Goal: Information Seeking & Learning: Find specific fact

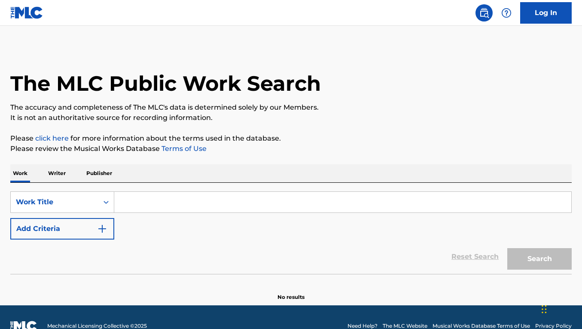
click at [246, 192] on input "Search Form" at bounding box center [342, 202] width 457 height 21
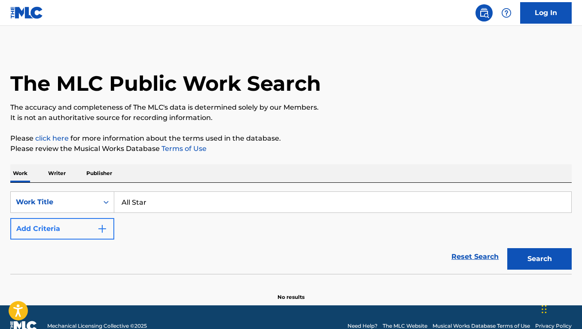
type input "All Star"
click at [73, 238] on button "Add Criteria" at bounding box center [62, 228] width 104 height 21
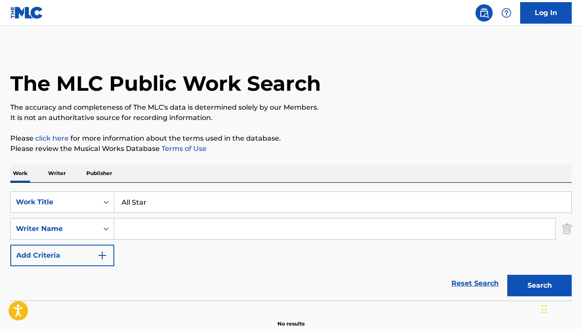
click at [156, 236] on input "Search Form" at bounding box center [334, 228] width 441 height 21
type input "[PERSON_NAME]"
click at [507, 274] on button "Search" at bounding box center [539, 284] width 64 height 21
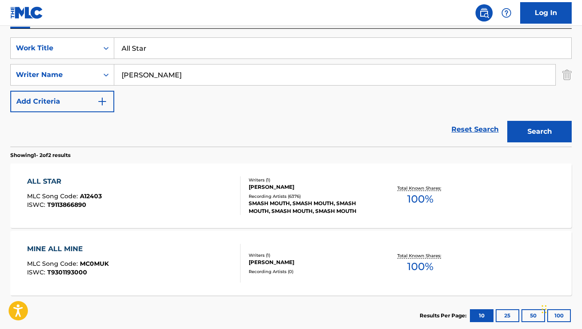
scroll to position [162, 0]
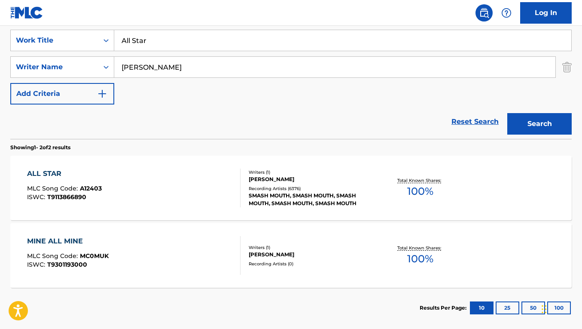
click at [301, 199] on div "SMASH MOUTH, SMASH MOUTH, SMASH MOUTH, SMASH MOUTH, SMASH MOUTH" at bounding box center [311, 199] width 125 height 15
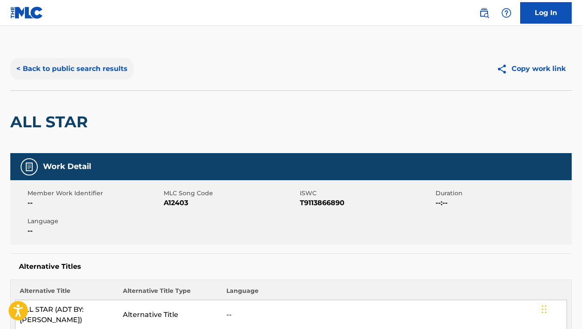
click at [86, 68] on button "< Back to public search results" at bounding box center [71, 68] width 123 height 21
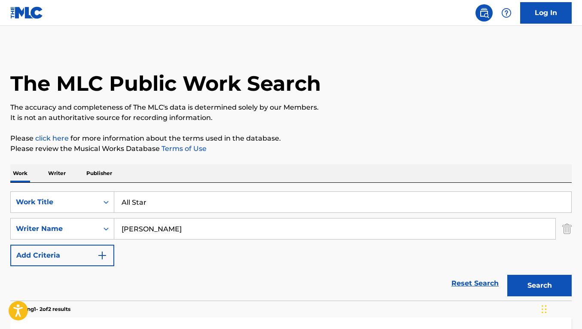
scroll to position [155, 0]
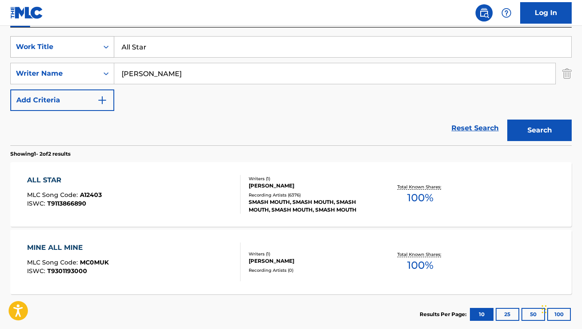
drag, startPoint x: 162, startPoint y: 55, endPoint x: 106, endPoint y: 49, distance: 56.1
click at [106, 49] on div "SearchWithCriteriacbd5c10b-f392-451f-b608-95b9df4ce5e9 Work Title All Star" at bounding box center [290, 46] width 561 height 21
type input "Better Do It Right"
click at [507, 119] on button "Search" at bounding box center [539, 129] width 64 height 21
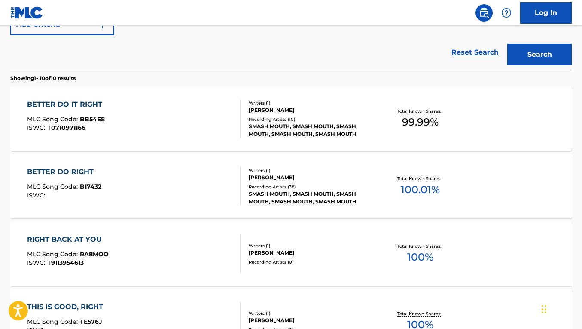
scroll to position [235, 0]
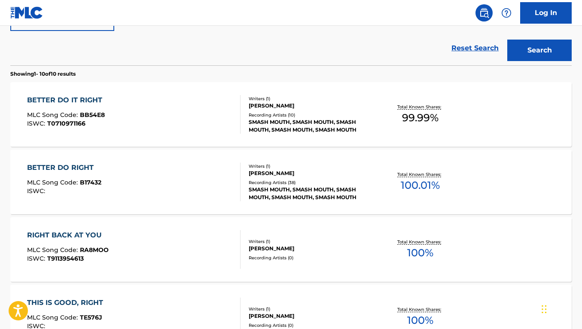
click at [208, 183] on div "BETTER DO RIGHT MLC Song Code : B17432 ISWC :" at bounding box center [133, 181] width 213 height 39
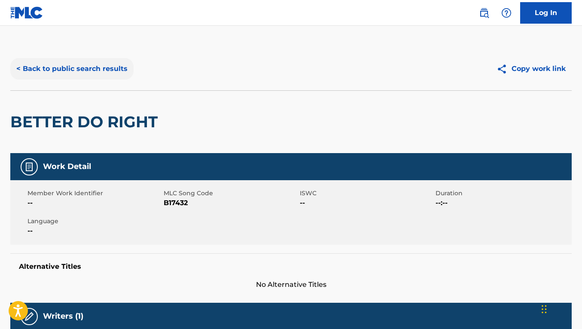
click at [72, 67] on button "< Back to public search results" at bounding box center [71, 68] width 123 height 21
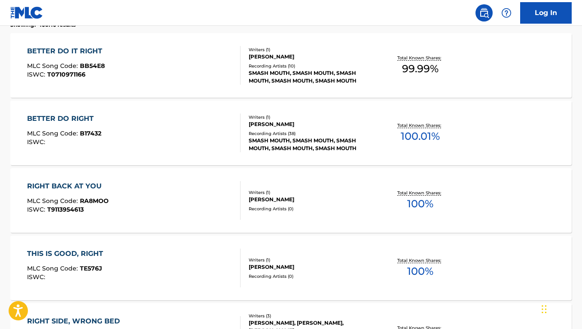
click at [170, 74] on div "BETTER DO IT RIGHT MLC Song Code : BB54E8 ISWC : T0710971166" at bounding box center [133, 65] width 213 height 39
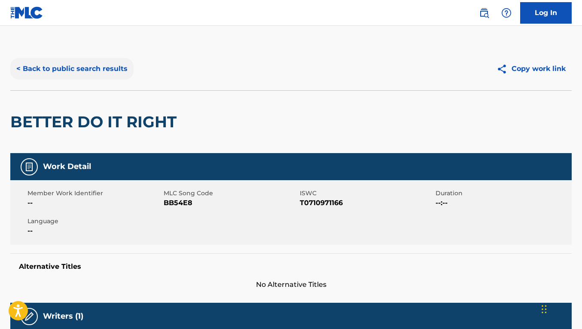
click at [84, 69] on button "< Back to public search results" at bounding box center [71, 68] width 123 height 21
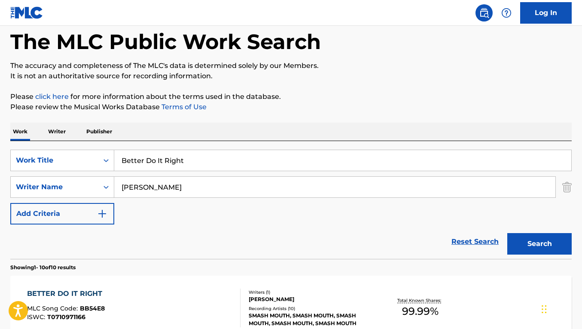
scroll to position [167, 0]
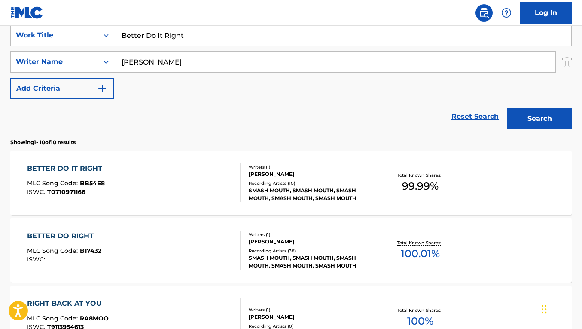
click at [233, 256] on div at bounding box center [236, 250] width 7 height 39
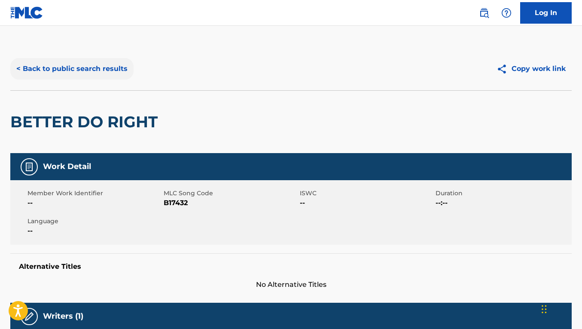
click at [74, 76] on button "< Back to public search results" at bounding box center [71, 68] width 123 height 21
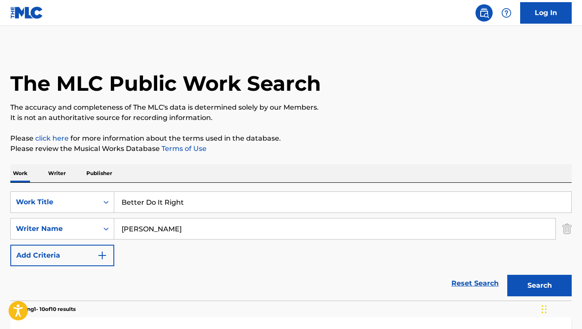
scroll to position [167, 0]
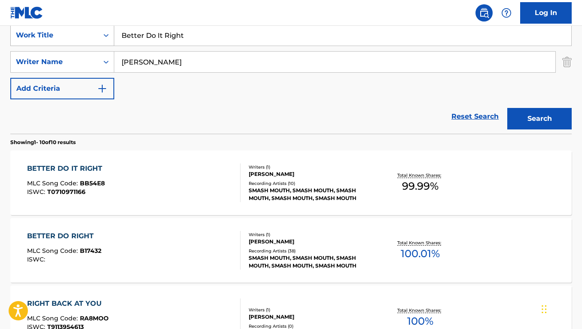
drag, startPoint x: 186, startPoint y: 35, endPoint x: 94, endPoint y: 34, distance: 92.4
click at [94, 34] on div "SearchWithCriteriacbd5c10b-f392-451f-b608-95b9df4ce5e9 Work Title Better Do It …" at bounding box center [290, 34] width 561 height 21
type input "all star"
click at [507, 108] on button "Search" at bounding box center [539, 118] width 64 height 21
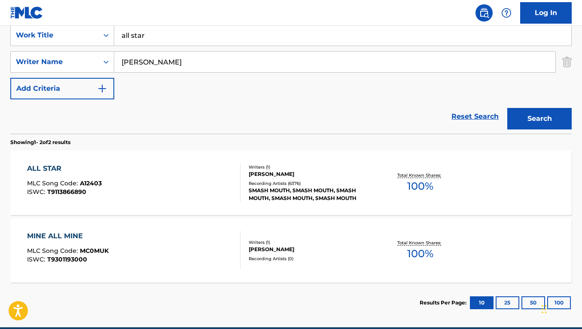
click at [138, 188] on div "ALL STAR MLC Song Code : A12403 ISWC : T9113866890" at bounding box center [133, 182] width 213 height 39
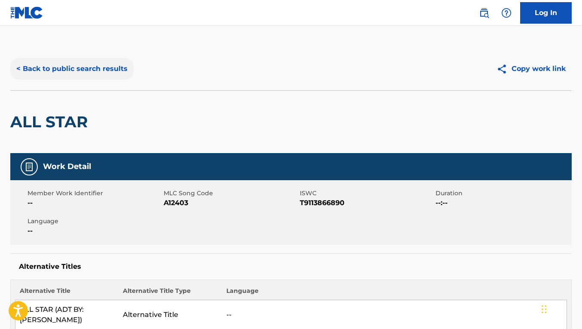
click at [88, 72] on button "< Back to public search results" at bounding box center [71, 68] width 123 height 21
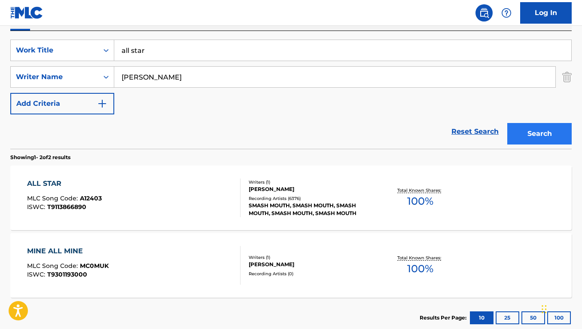
scroll to position [151, 0]
drag, startPoint x: 189, startPoint y: 56, endPoint x: 82, endPoint y: 44, distance: 107.2
click at [84, 46] on div "SearchWithCriteriacbd5c10b-f392-451f-b608-95b9df4ce5e9 Work Title all star" at bounding box center [290, 50] width 561 height 21
type input "better do it right"
click at [507, 123] on button "Search" at bounding box center [539, 133] width 64 height 21
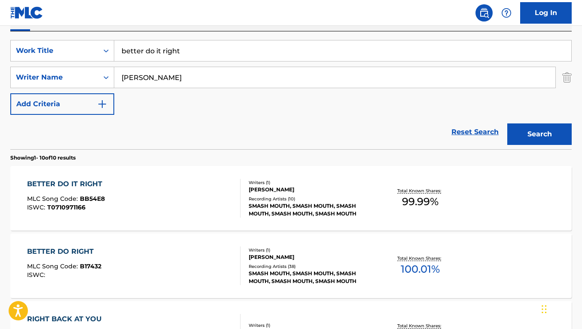
click at [149, 198] on div "BETTER DO IT RIGHT MLC Song Code : BB54E8 ISWC : T0710971166" at bounding box center [133, 198] width 213 height 39
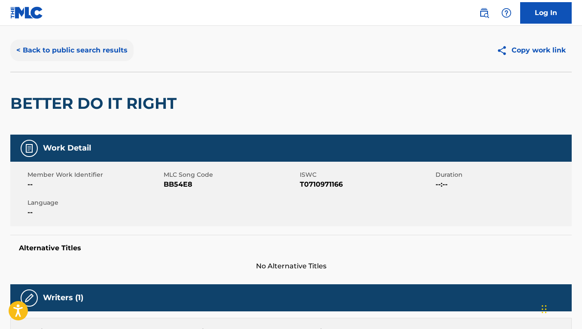
click at [88, 51] on button "< Back to public search results" at bounding box center [71, 50] width 123 height 21
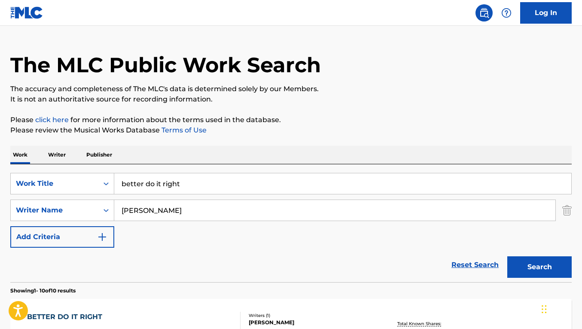
scroll to position [151, 0]
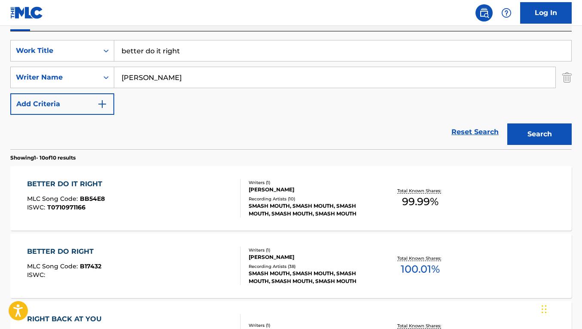
click at [140, 247] on div "BETTER DO RIGHT MLC Song Code : B17432 ISWC :" at bounding box center [133, 265] width 213 height 39
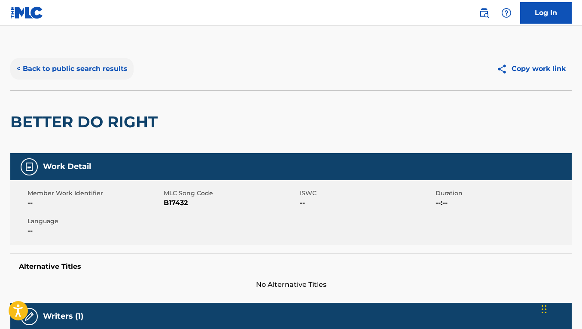
click at [110, 78] on button "< Back to public search results" at bounding box center [71, 68] width 123 height 21
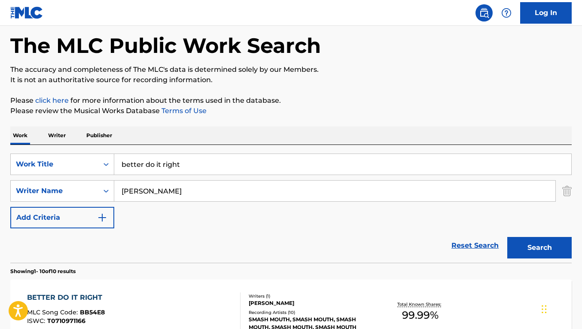
scroll to position [19, 0]
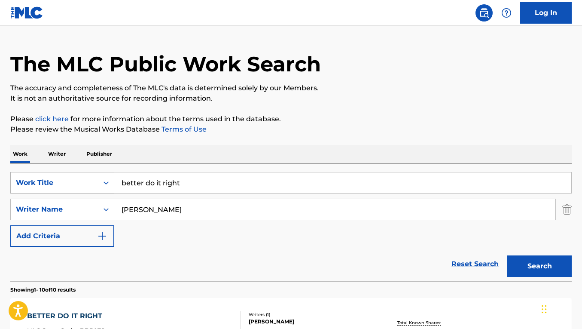
drag, startPoint x: 189, startPoint y: 181, endPoint x: 99, endPoint y: 180, distance: 90.2
click at [99, 180] on div "SearchWithCriteriacbd5c10b-f392-451f-b608-95b9df4ce5e9 Work Title better do it …" at bounding box center [290, 182] width 561 height 21
type input "come on come on"
click at [507, 255] on button "Search" at bounding box center [539, 265] width 64 height 21
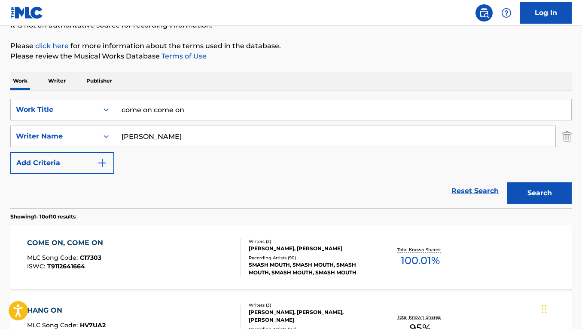
scroll to position [101, 0]
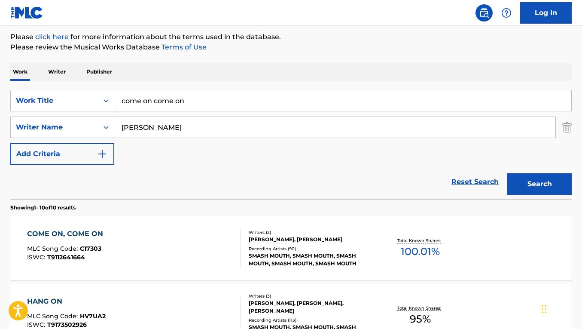
click at [207, 240] on div "COME ON, COME ON MLC Song Code : C17303 ISWC : T9112641664" at bounding box center [133, 248] width 213 height 39
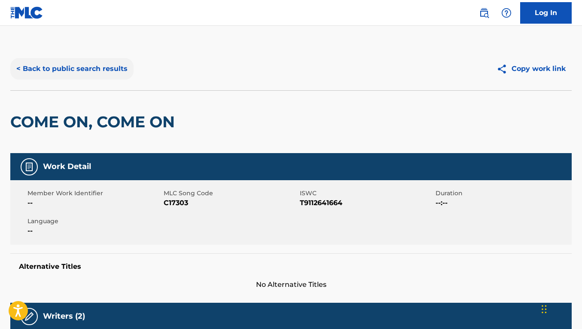
click at [101, 77] on button "< Back to public search results" at bounding box center [71, 68] width 123 height 21
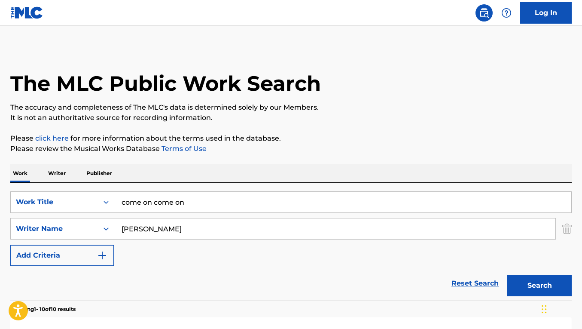
scroll to position [101, 0]
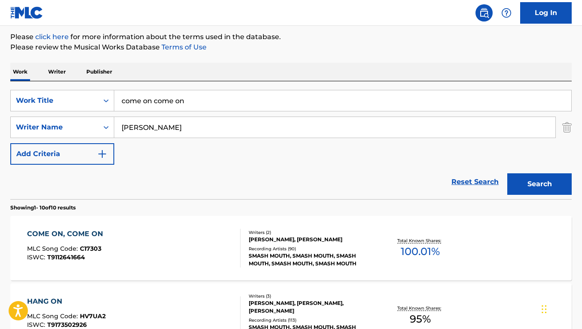
drag, startPoint x: 197, startPoint y: 101, endPoint x: 114, endPoint y: 96, distance: 82.7
click at [114, 96] on input "come on come on" at bounding box center [342, 100] width 457 height 21
type input "defeat you"
click at [507, 173] on button "Search" at bounding box center [539, 183] width 64 height 21
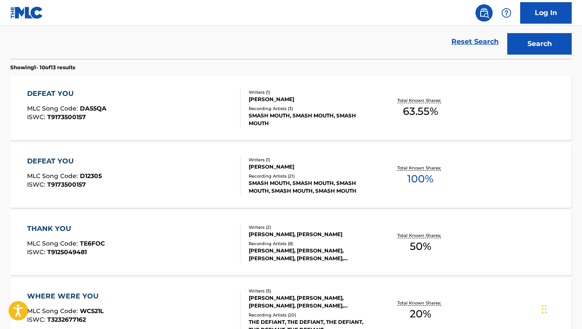
scroll to position [250, 0]
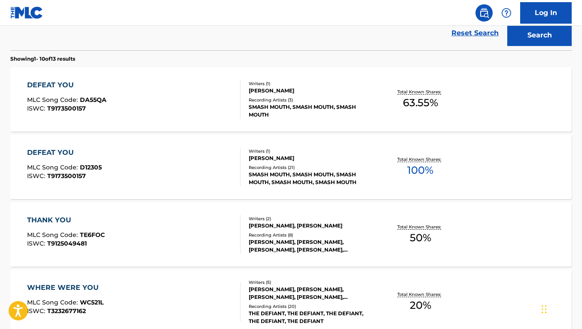
click at [275, 116] on div "SMASH MOUTH, SMASH MOUTH, SMASH MOUTH" at bounding box center [311, 110] width 125 height 15
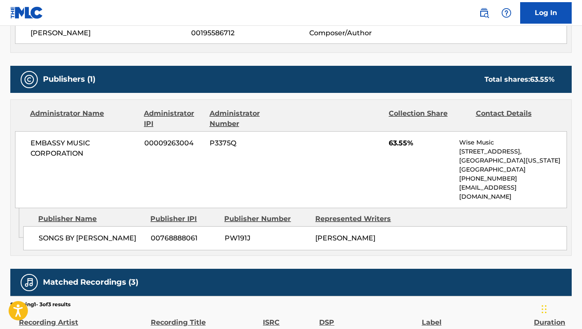
scroll to position [337, 0]
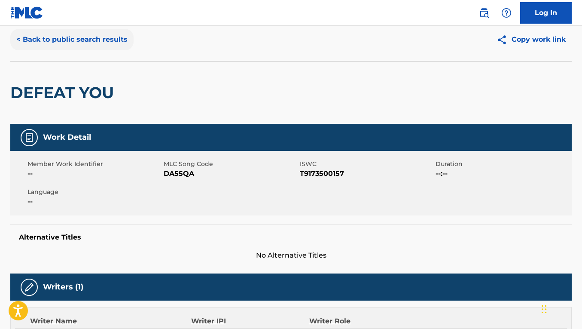
click at [68, 40] on button "< Back to public search results" at bounding box center [71, 39] width 123 height 21
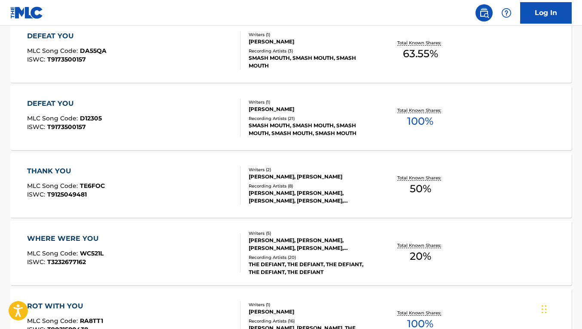
click at [160, 123] on div "DEFEAT YOU MLC Song Code : D12305 ISWC : T9173500157" at bounding box center [133, 117] width 213 height 39
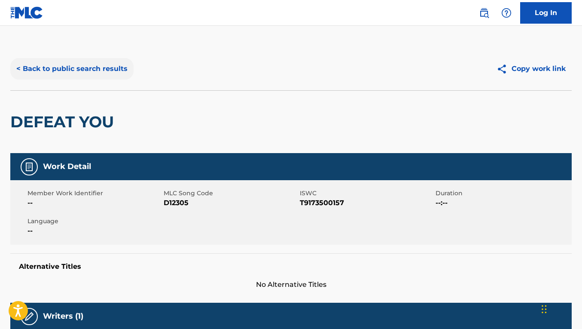
click at [82, 75] on button "< Back to public search results" at bounding box center [71, 68] width 123 height 21
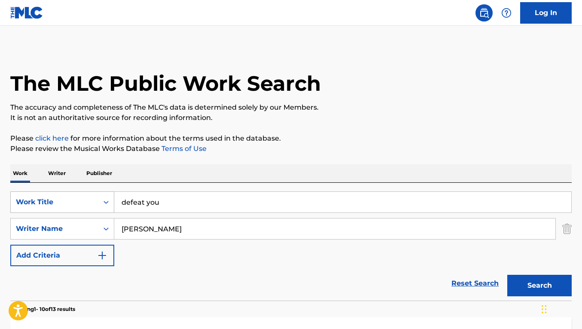
drag, startPoint x: 165, startPoint y: 203, endPoint x: 88, endPoint y: 194, distance: 77.4
click at [88, 194] on div "SearchWithCriteriacbd5c10b-f392-451f-b608-95b9df4ce5e9 Work Title defeat you" at bounding box center [290, 201] width 561 height 21
paste input "DIGGIN' YOUR SCENE"
type input "DIGGIN' YOUR SCENE"
click at [507, 274] on button "Search" at bounding box center [539, 284] width 64 height 21
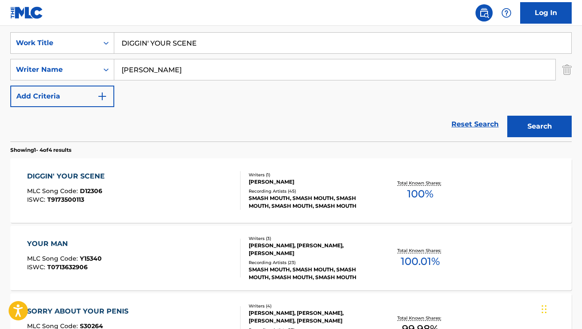
scroll to position [164, 0]
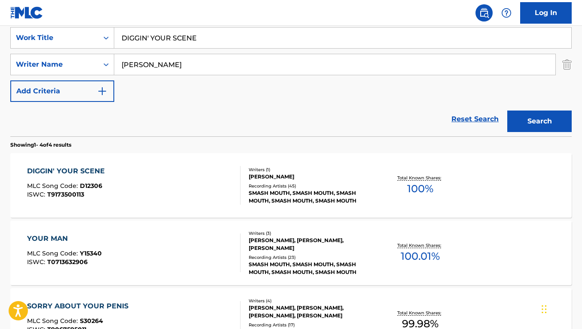
click at [210, 193] on div "DIGGIN' YOUR SCENE MLC Song Code : D12306 ISWC : T9173500113" at bounding box center [133, 185] width 213 height 39
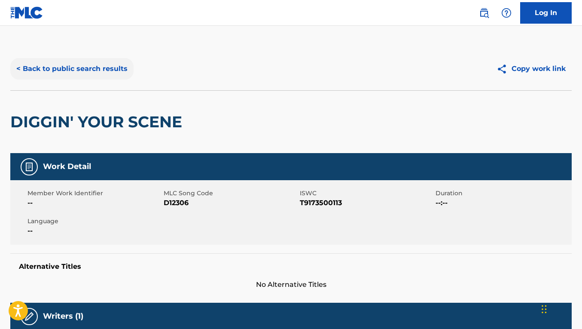
click at [98, 66] on button "< Back to public search results" at bounding box center [71, 68] width 123 height 21
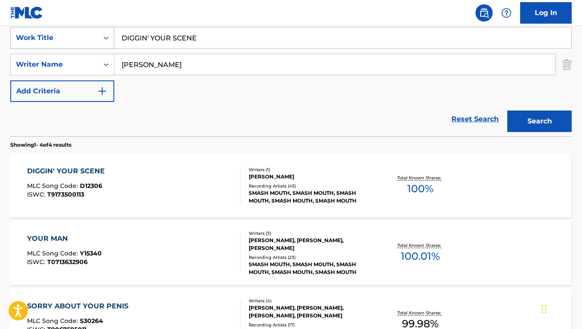
drag, startPoint x: 201, startPoint y: 40, endPoint x: 86, endPoint y: 31, distance: 115.0
click at [90, 31] on div "SearchWithCriteriacbd5c10b-f392-451f-b608-95b9df4ce5e9 Work Title DIGGIN' YOUR …" at bounding box center [290, 37] width 561 height 21
paste input "SENCHANTED"
type input "DISENCHANTED"
click at [507, 110] on button "Search" at bounding box center [539, 120] width 64 height 21
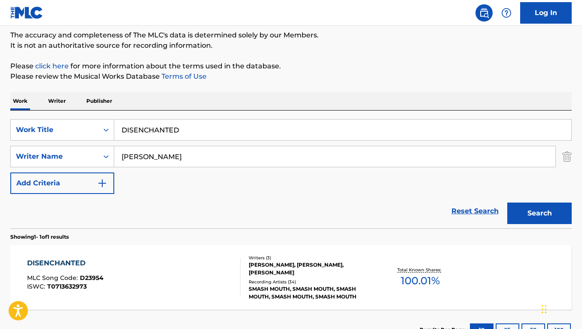
scroll to position [139, 0]
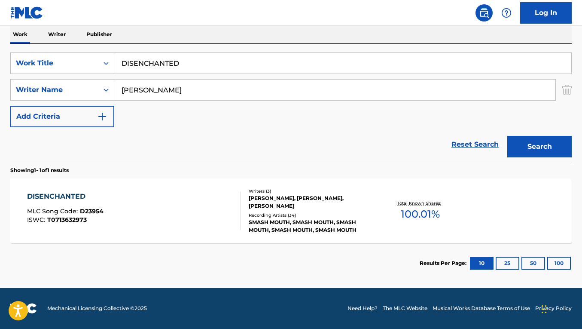
click at [185, 204] on div "DISENCHANTED MLC Song Code : D23954 ISWC : T0713632973" at bounding box center [133, 210] width 213 height 39
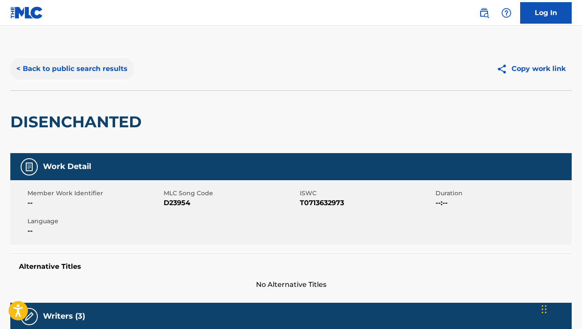
click at [91, 80] on div "< Back to public search results Copy work link" at bounding box center [290, 68] width 561 height 43
click at [100, 72] on button "< Back to public search results" at bounding box center [71, 68] width 123 height 21
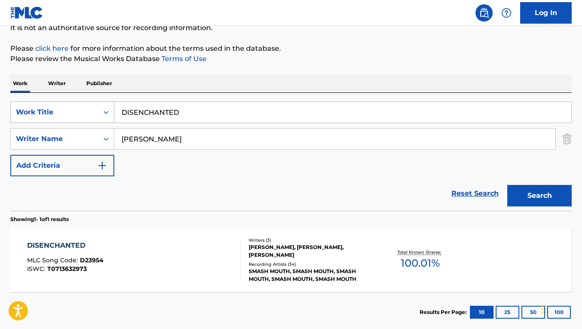
drag, startPoint x: 183, startPoint y: 112, endPoint x: 106, endPoint y: 112, distance: 76.5
click at [106, 112] on div "SearchWithCriteriacbd5c10b-f392-451f-b608-95b9df4ce5e9 Work Title DISENCHANTED" at bounding box center [290, 111] width 561 height 21
paste input "Fallen Horses"
type input "Fallen Horses"
click at [507, 185] on button "Search" at bounding box center [539, 195] width 64 height 21
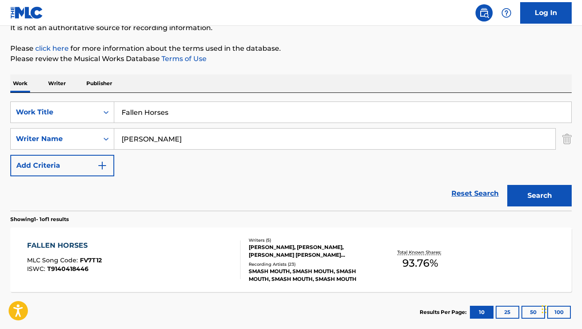
click at [192, 254] on div "FALLEN HORSES MLC Song Code : FV7T12 ISWC : T9140418446" at bounding box center [133, 259] width 213 height 39
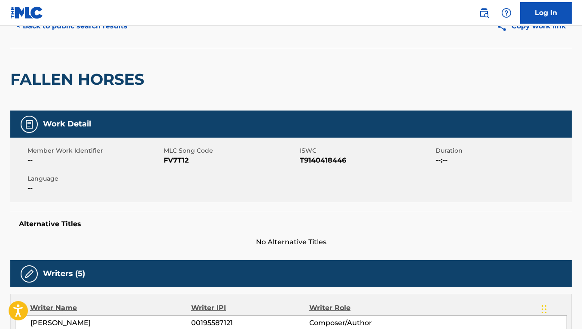
scroll to position [42, 0]
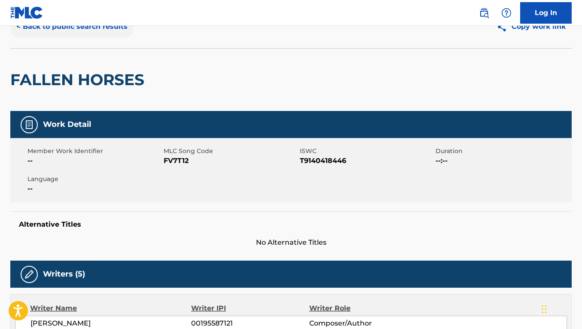
click at [111, 33] on button "< Back to public search results" at bounding box center [71, 26] width 123 height 21
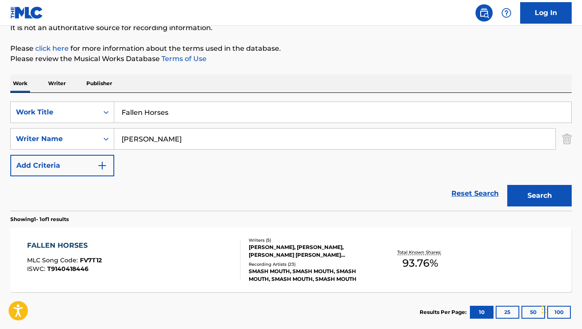
scroll to position [139, 0]
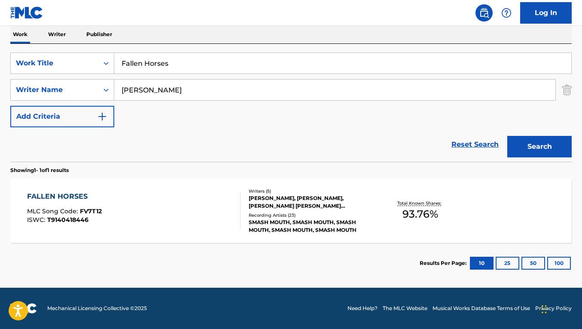
click at [209, 192] on div "FALLEN HORSES MLC Song Code : FV7T12 ISWC : T9140418446" at bounding box center [133, 210] width 213 height 39
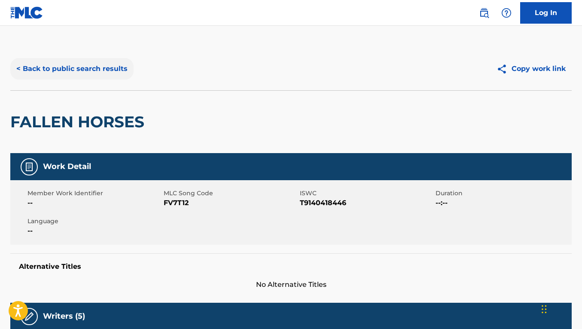
click at [70, 74] on button "< Back to public search results" at bounding box center [71, 68] width 123 height 21
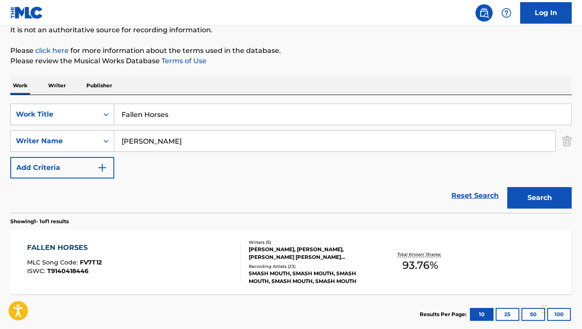
drag, startPoint x: 176, startPoint y: 116, endPoint x: 99, endPoint y: 107, distance: 77.0
click at [99, 107] on div "SearchWithCriteriacbd5c10b-f392-451f-b608-95b9df4ce5e9 Work Title Fallen Horses" at bounding box center [290, 114] width 561 height 21
paste input "orce Field"
type input "[GEOGRAPHIC_DATA]"
click at [507, 187] on button "Search" at bounding box center [539, 197] width 64 height 21
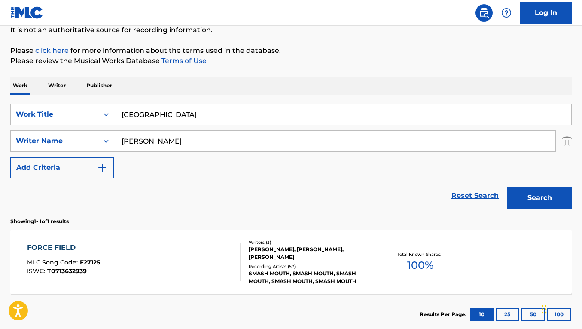
scroll to position [115, 0]
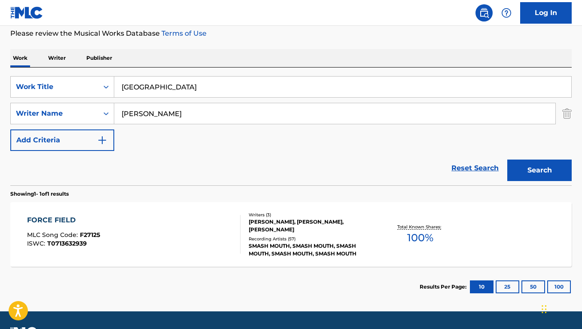
click at [168, 233] on div "FORCE FIELD MLC Song Code : F27125 ISWC : T0713632939" at bounding box center [133, 234] width 213 height 39
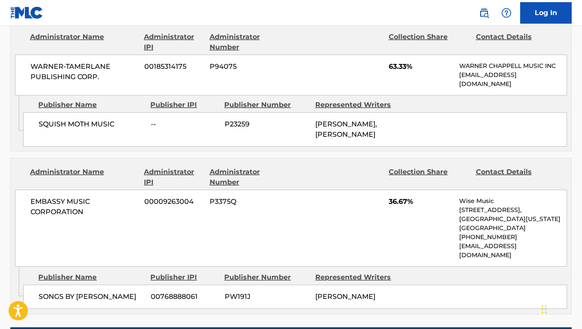
scroll to position [430, 0]
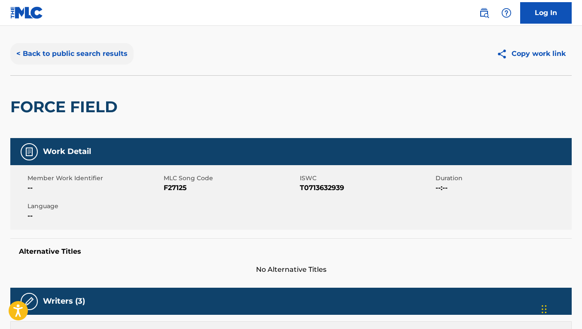
click at [79, 58] on button "< Back to public search results" at bounding box center [71, 53] width 123 height 21
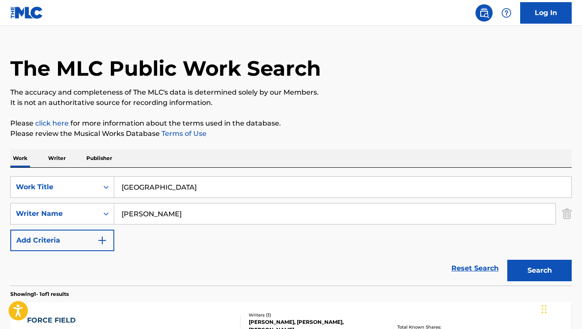
scroll to position [90, 0]
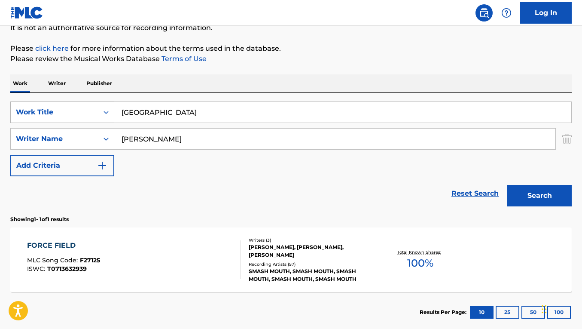
drag, startPoint x: 183, startPoint y: 110, endPoint x: 113, endPoint y: 110, distance: 70.0
click at [113, 110] on div "SearchWithCriteriacbd5c10b-f392-451f-b608-95b9df4ce5e9 Work Title Force Field" at bounding box center [290, 111] width 561 height 21
paste input "Hold You High"
type input "Hold You High"
click at [507, 185] on button "Search" at bounding box center [539, 195] width 64 height 21
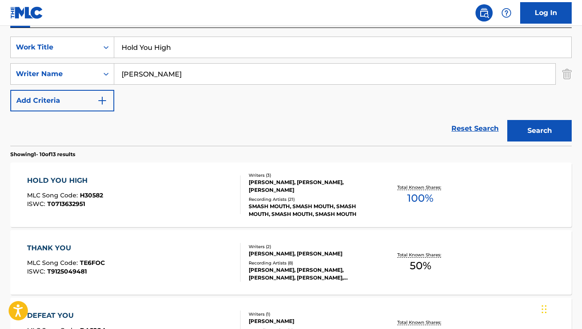
scroll to position [171, 0]
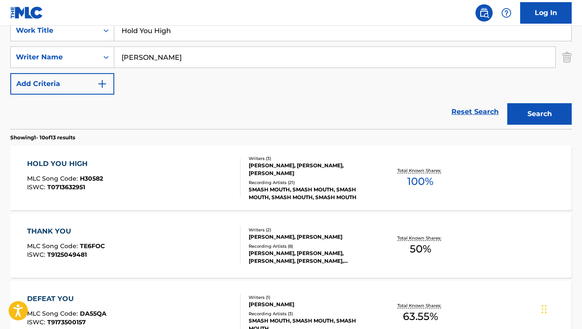
click at [198, 171] on div "HOLD YOU HIGH MLC Song Code : H30582 ISWC : T0713632951" at bounding box center [133, 177] width 213 height 39
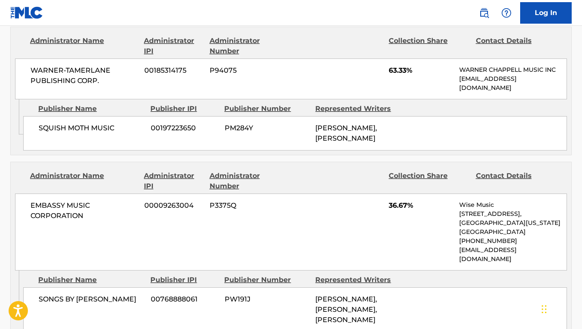
scroll to position [429, 0]
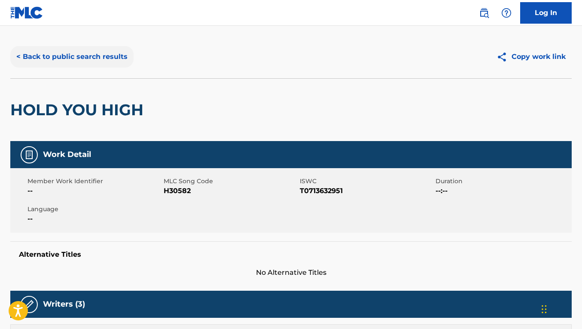
click at [102, 64] on button "< Back to public search results" at bounding box center [71, 56] width 123 height 21
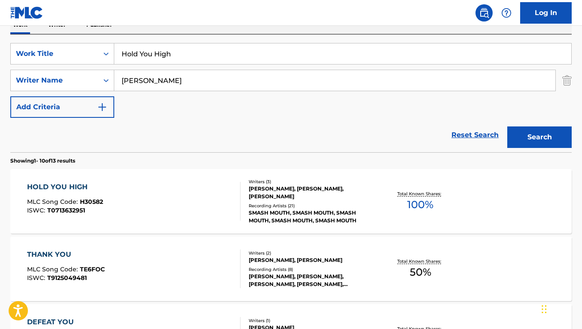
scroll to position [139, 0]
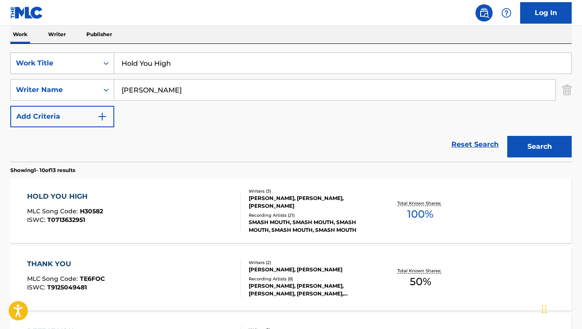
drag, startPoint x: 174, startPoint y: 64, endPoint x: 97, endPoint y: 57, distance: 78.0
click at [97, 57] on div "SearchWithCriteriacbd5c10b-f392-451f-b608-95b9df4ce5e9 Work Title Hold You High" at bounding box center [290, 62] width 561 height 21
paste input "iday in My Head"
type input "Holiday in My Head"
click at [507, 136] on button "Search" at bounding box center [539, 146] width 64 height 21
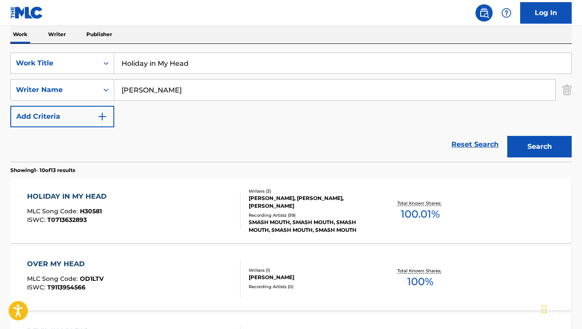
click at [184, 203] on div "HOLIDAY IN MY HEAD MLC Song Code : H30581 ISWC : T0713632893" at bounding box center [133, 210] width 213 height 39
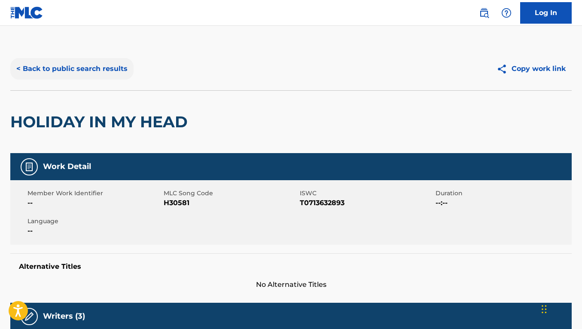
click at [76, 61] on button "< Back to public search results" at bounding box center [71, 68] width 123 height 21
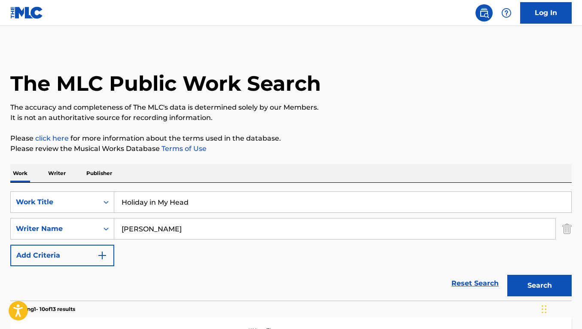
scroll to position [138, 0]
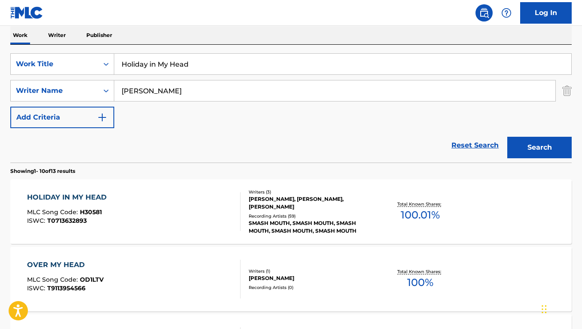
drag, startPoint x: 192, startPoint y: 67, endPoint x: 110, endPoint y: 48, distance: 84.3
click at [110, 48] on div "SearchWithCriteriacbd5c10b-f392-451f-b608-95b9df4ce5e9 Work Title Holiday in My…" at bounding box center [290, 104] width 561 height 118
paste input "me"
type input "Home"
click at [507, 137] on button "Search" at bounding box center [539, 147] width 64 height 21
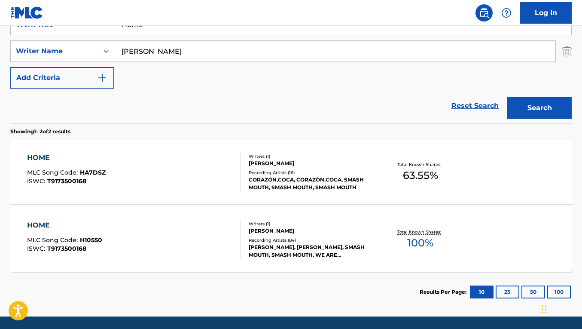
scroll to position [206, 0]
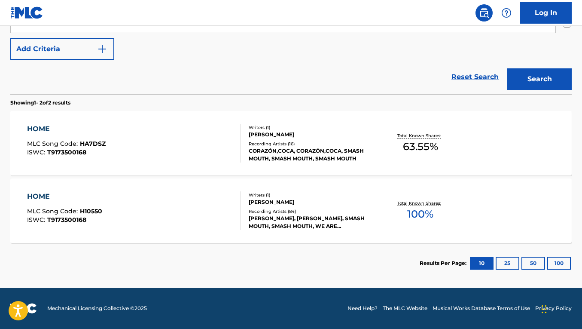
click at [198, 231] on div "HOME MLC Song Code : H10550 ISWC : T9173500168 Writers ( 1 ) [PERSON_NAME] Reco…" at bounding box center [290, 210] width 561 height 64
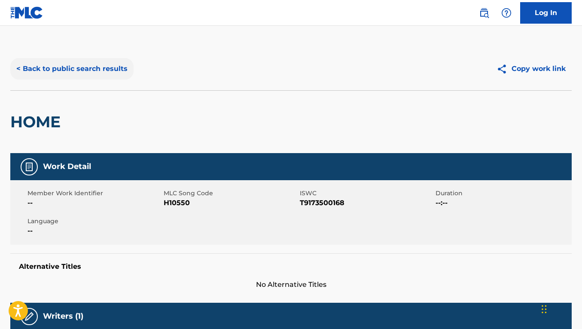
click at [124, 69] on button "< Back to public search results" at bounding box center [71, 68] width 123 height 21
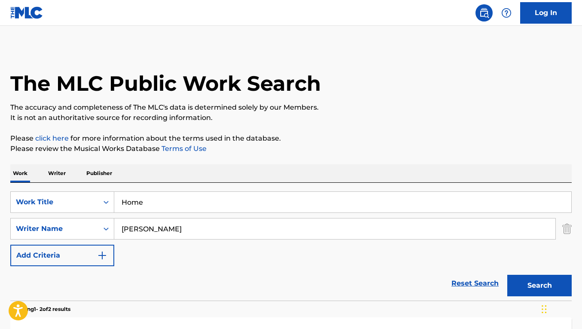
scroll to position [157, 0]
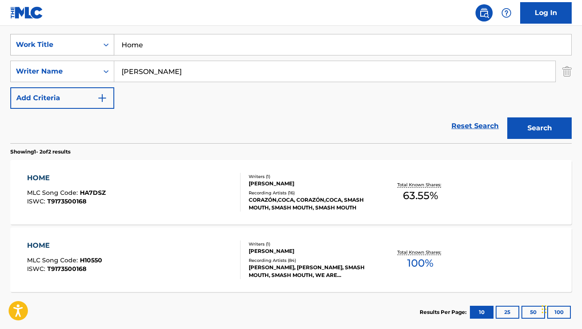
drag, startPoint x: 155, startPoint y: 45, endPoint x: 87, endPoint y: 38, distance: 68.6
click at [87, 38] on div "SearchWithCriteriacbd5c10b-f392-451f-b608-95b9df4ce5e9 Work Title Home" at bounding box center [290, 44] width 561 height 21
paste input "I Just Wanna See"
type input "I Just Wanna See"
click at [507, 117] on button "Search" at bounding box center [539, 127] width 64 height 21
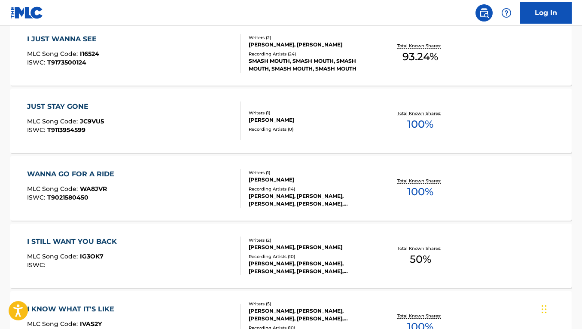
scroll to position [275, 0]
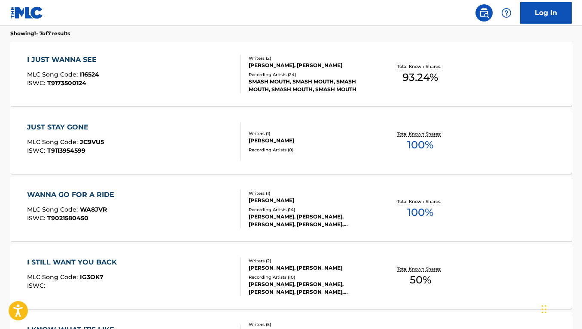
click at [183, 89] on div "I JUST WANNA SEE MLC Song Code : I16524 ISWC : T9173500124" at bounding box center [133, 74] width 213 height 39
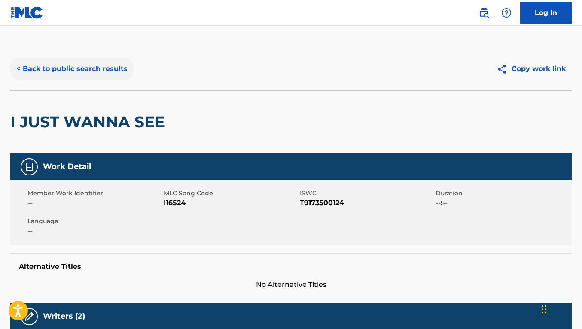
click at [67, 74] on button "< Back to public search results" at bounding box center [71, 68] width 123 height 21
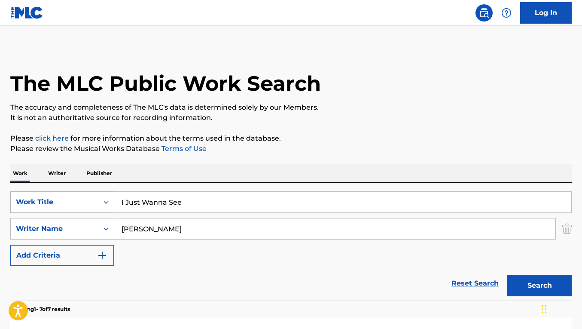
drag, startPoint x: 186, startPoint y: 204, endPoint x: 104, endPoint y: 194, distance: 81.7
click at [104, 194] on div "SearchWithCriteriacbd5c10b-f392-451f-b608-95b9df4ce5e9 Work Title I Just Wanna …" at bounding box center [290, 201] width 561 height 21
paste input "Keep It Down"
type input "Keep It Down"
click at [507, 274] on button "Search" at bounding box center [539, 284] width 64 height 21
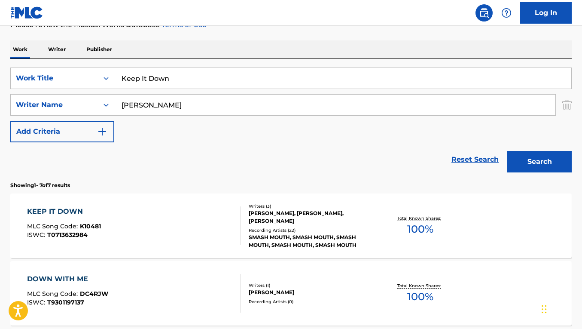
scroll to position [149, 0]
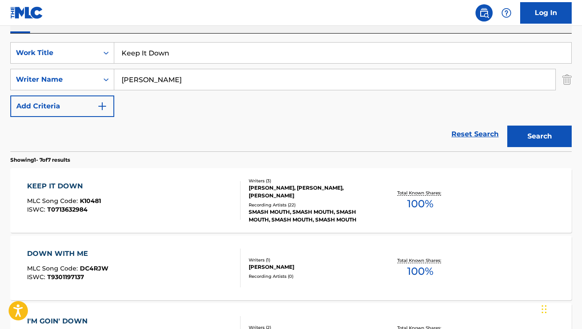
click at [171, 202] on div "KEEP IT DOWN MLC Song Code : K10481 ISWC : T0713632984" at bounding box center [133, 200] width 213 height 39
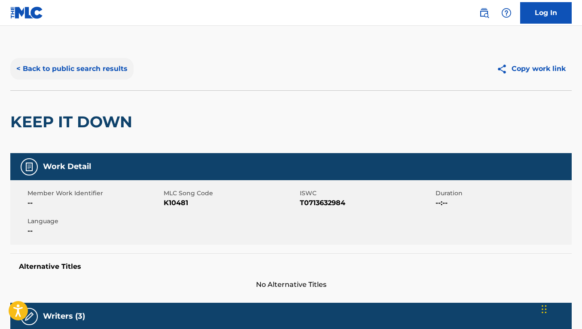
click at [76, 68] on button "< Back to public search results" at bounding box center [71, 68] width 123 height 21
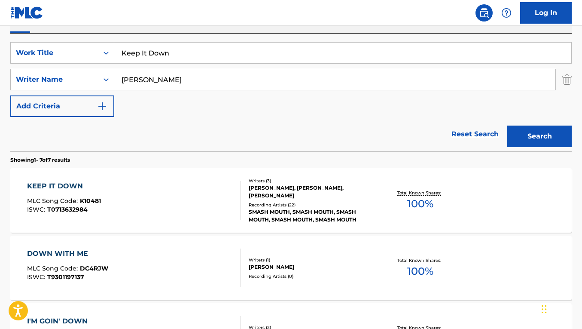
drag, startPoint x: 178, startPoint y: 56, endPoint x: 110, endPoint y: 41, distance: 69.5
click at [110, 41] on div "SearchWithCriteriacbd5c10b-f392-451f-b608-95b9df4ce5e9 Work Title Keep It Down …" at bounding box center [290, 93] width 561 height 118
paste input "Out of Sight"
type input "Out of Sight"
click at [507, 125] on button "Search" at bounding box center [539, 135] width 64 height 21
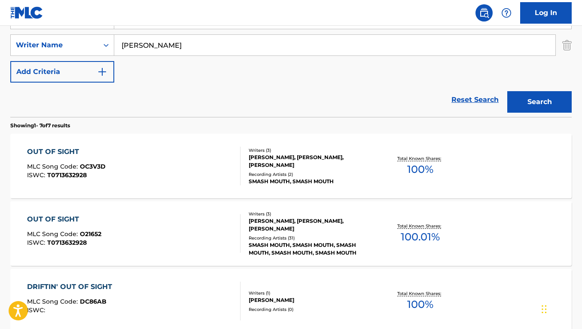
scroll to position [187, 0]
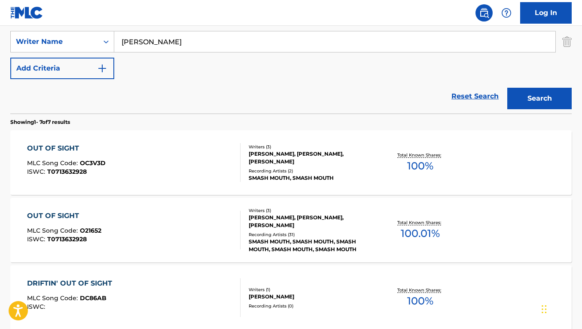
click at [199, 171] on div "OUT OF SIGHT MLC Song Code : OC3V3D ISWC : T0713632928" at bounding box center [133, 162] width 213 height 39
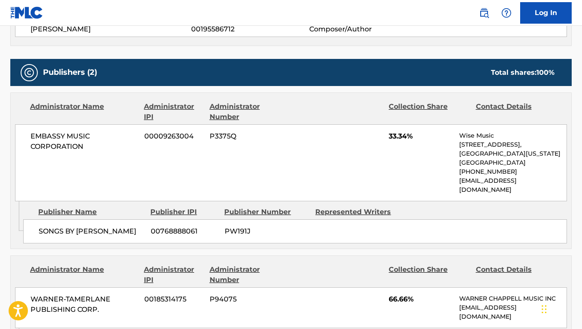
scroll to position [372, 0]
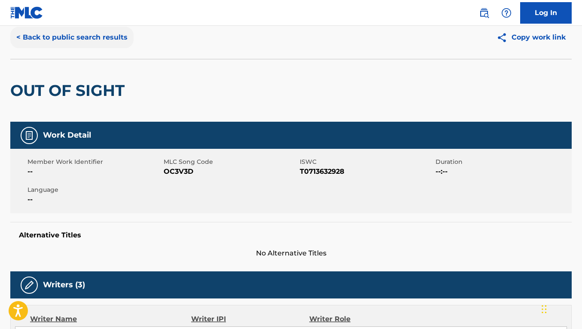
click at [63, 42] on button "< Back to public search results" at bounding box center [71, 37] width 123 height 21
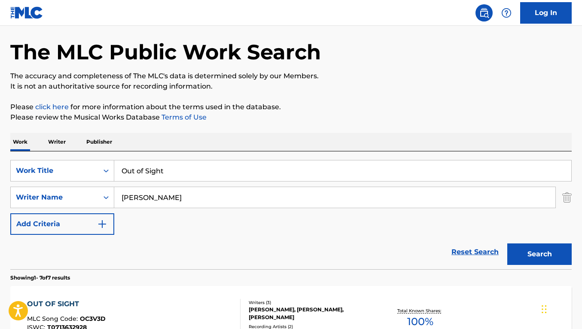
scroll to position [187, 0]
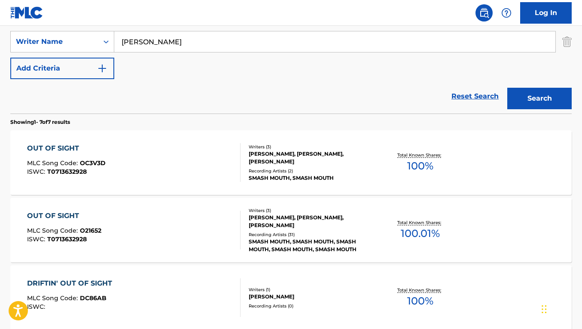
click at [157, 233] on div "OUT OF SIGHT MLC Song Code : O21652 ISWC : T0713632928" at bounding box center [133, 229] width 213 height 39
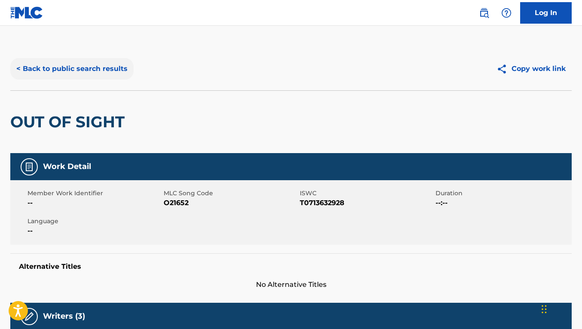
click at [75, 69] on button "< Back to public search results" at bounding box center [71, 68] width 123 height 21
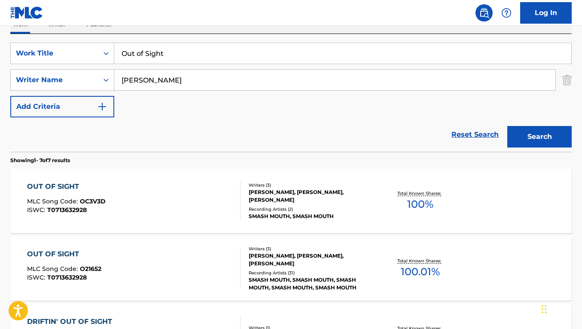
scroll to position [137, 0]
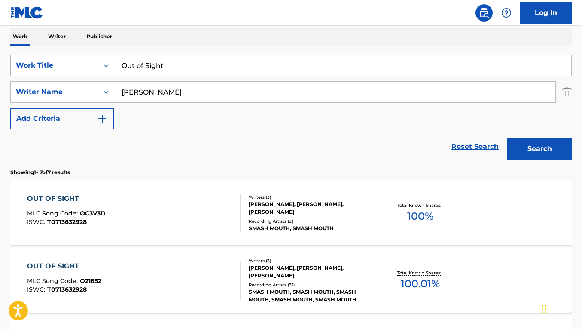
drag, startPoint x: 174, startPoint y: 68, endPoint x: 87, endPoint y: 64, distance: 86.9
click at [87, 64] on div "SearchWithCriteriacbd5c10b-f392-451f-b608-95b9df4ce5e9 Work Title Out of Sight" at bounding box center [290, 65] width 561 height 21
paste input "Radio"
type input "Radio"
click at [507, 138] on button "Search" at bounding box center [539, 148] width 64 height 21
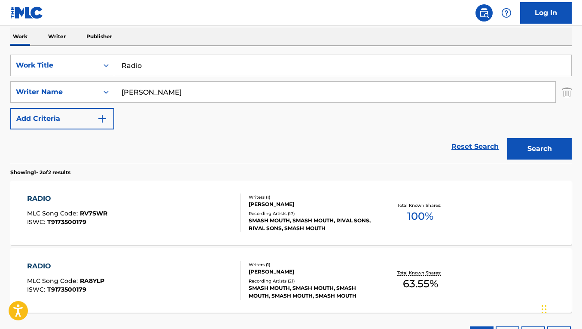
scroll to position [165, 0]
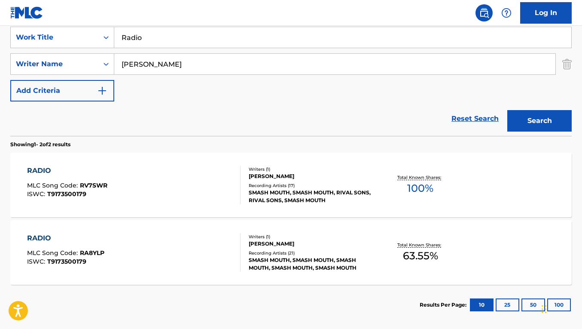
click at [207, 182] on div "RADIO MLC Song Code : RV7SWR ISWC : T9173500179" at bounding box center [133, 184] width 213 height 39
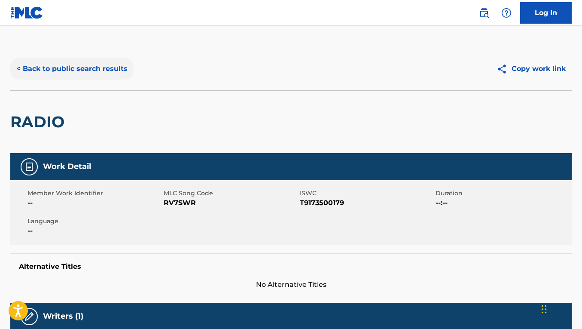
click at [86, 71] on button "< Back to public search results" at bounding box center [71, 68] width 123 height 21
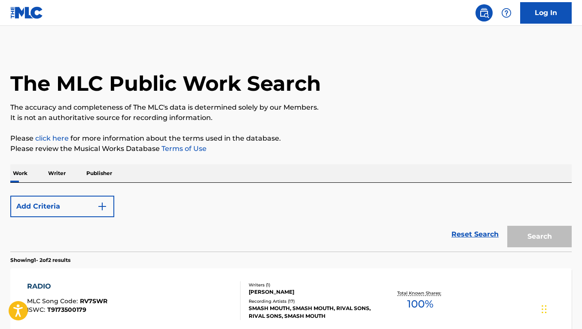
scroll to position [157, 0]
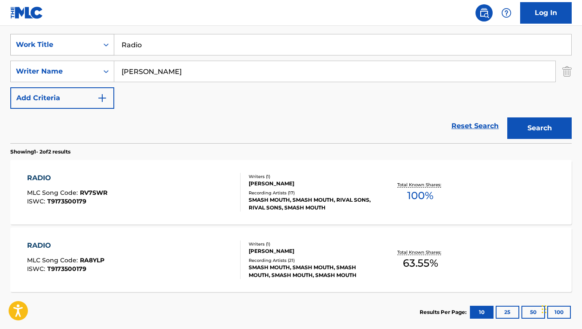
drag, startPoint x: 165, startPoint y: 43, endPoint x: 110, endPoint y: 39, distance: 55.1
click at [110, 39] on div "SearchWithCriteriacbd5c10b-f392-451f-b608-95b9df4ce5e9 Work Title Radio" at bounding box center [290, 44] width 561 height 21
paste input "oad Man"
type input "Road Man"
click at [507, 117] on button "Search" at bounding box center [539, 127] width 64 height 21
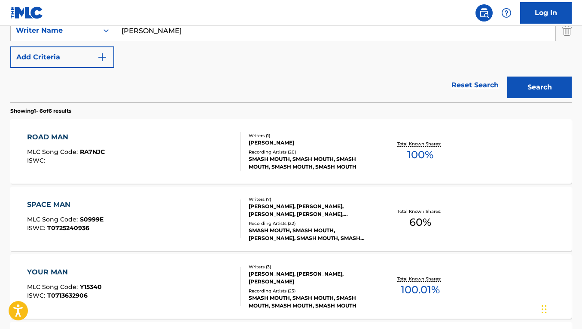
scroll to position [204, 0]
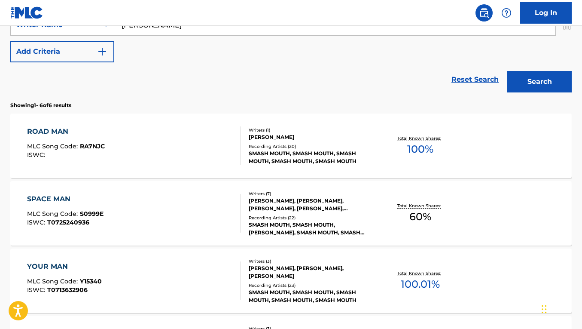
click at [204, 134] on div "ROAD MAN MLC Song Code : RA7NJC ISWC :" at bounding box center [133, 145] width 213 height 39
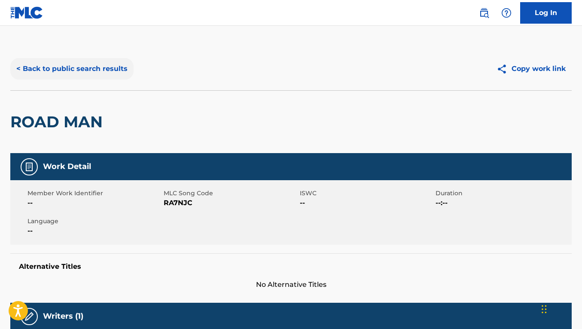
click at [95, 78] on button "< Back to public search results" at bounding box center [71, 68] width 123 height 21
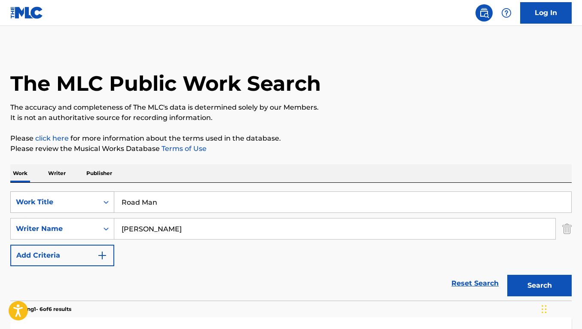
drag, startPoint x: 169, startPoint y: 205, endPoint x: 100, endPoint y: 200, distance: 69.8
click at [100, 200] on div "SearchWithCriteriacbd5c10b-f392-451f-b608-95b9df4ce5e9 Work Title Road Man" at bounding box center [290, 201] width 561 height 21
paste input "Satellite"
type input "Satellite"
click at [507, 274] on button "Search" at bounding box center [539, 284] width 64 height 21
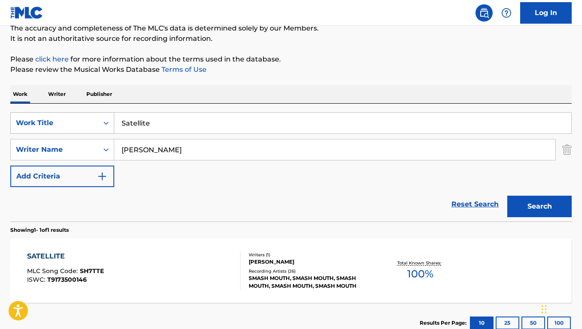
scroll to position [129, 0]
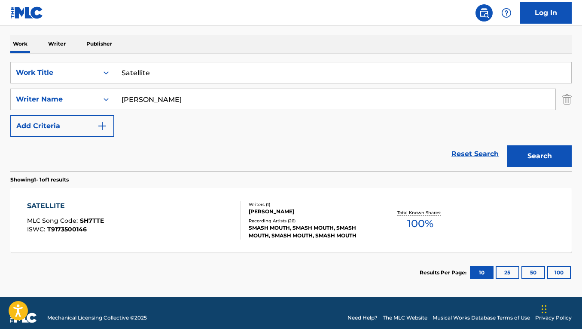
click at [137, 211] on div "SATELLITE MLC Song Code : SH7TTE ISWC : T9173500146" at bounding box center [133, 220] width 213 height 39
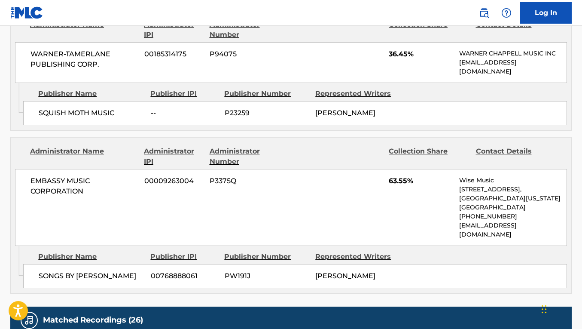
scroll to position [421, 0]
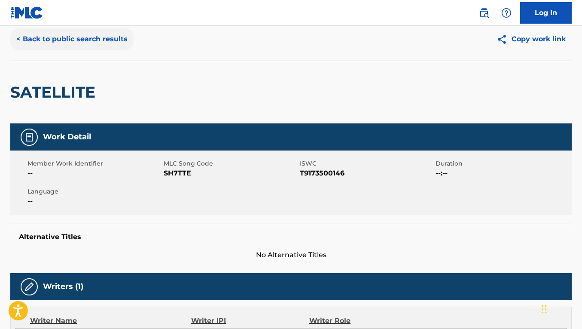
click at [100, 38] on button "< Back to public search results" at bounding box center [71, 38] width 123 height 21
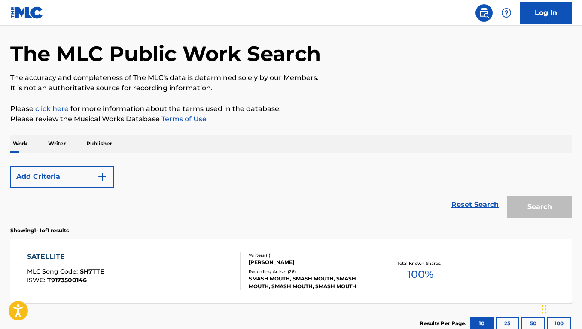
scroll to position [90, 0]
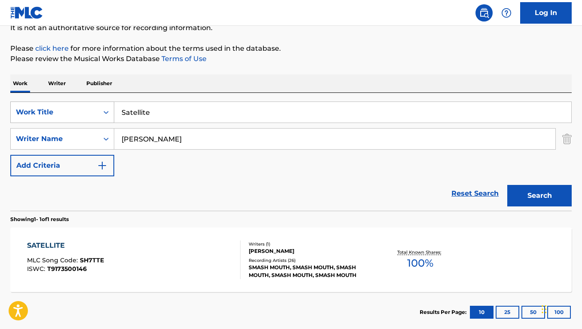
drag, startPoint x: 154, startPoint y: 116, endPoint x: 100, endPoint y: 107, distance: 55.3
click at [101, 108] on div "SearchWithCriteriacbd5c10b-f392-451f-b608-95b9df4ce5e9 Work Title Satellite" at bounding box center [290, 111] width 561 height 21
paste input "he Turns Me On"
type input "She Turns Me On"
click at [507, 185] on button "Search" at bounding box center [539, 195] width 64 height 21
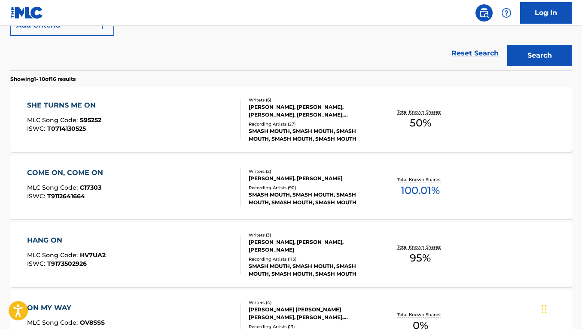
scroll to position [231, 0]
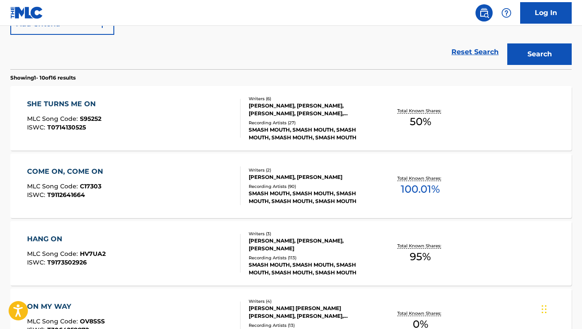
click at [206, 113] on div "SHE TURNS ME ON MLC Song Code : S95252 ISWC : T0714130525" at bounding box center [133, 118] width 213 height 39
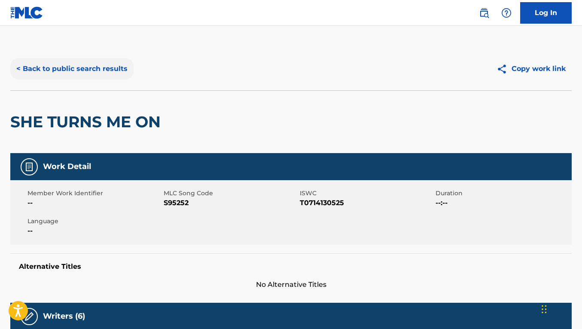
click at [80, 69] on button "< Back to public search results" at bounding box center [71, 68] width 123 height 21
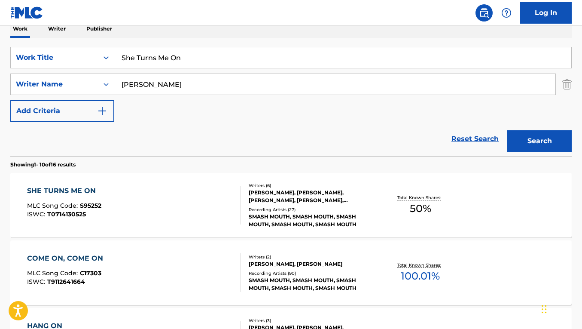
scroll to position [144, 0]
click at [180, 183] on div "SHE TURNS ME ON MLC Song Code : S95252 ISWC : T0714130525 Writers ( 6 ) [PERSON…" at bounding box center [290, 205] width 561 height 64
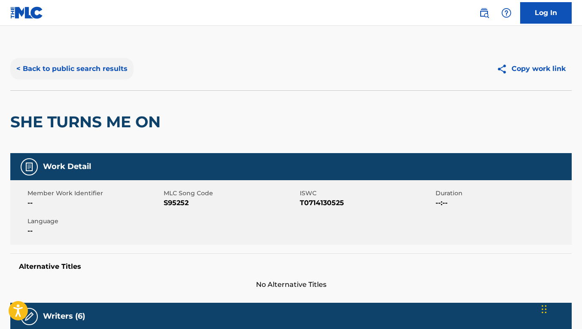
click at [100, 73] on button "< Back to public search results" at bounding box center [71, 68] width 123 height 21
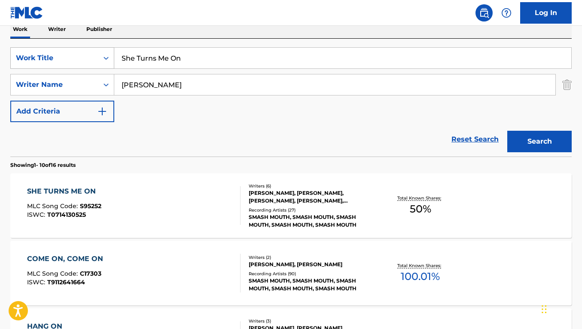
drag, startPoint x: 186, startPoint y: 60, endPoint x: 101, endPoint y: 53, distance: 84.5
click at [101, 53] on div "SearchWithCriteriacbd5c10b-f392-451f-b608-95b9df4ce5e9 Work Title She Turns Me …" at bounding box center [290, 57] width 561 height 21
paste input "oes N Hats"
type input "Shoes N Hats"
click at [507, 131] on button "Search" at bounding box center [539, 141] width 64 height 21
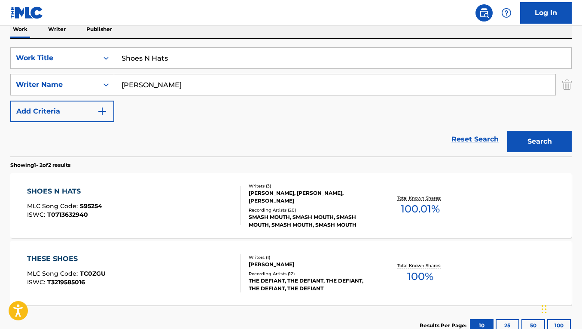
click at [193, 192] on div "SHOES N HATS MLC Song Code : S95254 ISWC : T0713632940" at bounding box center [133, 205] width 213 height 39
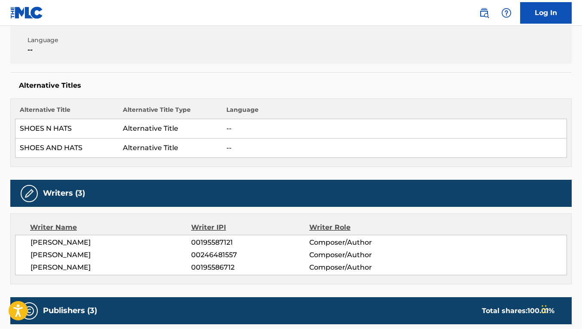
scroll to position [43, 0]
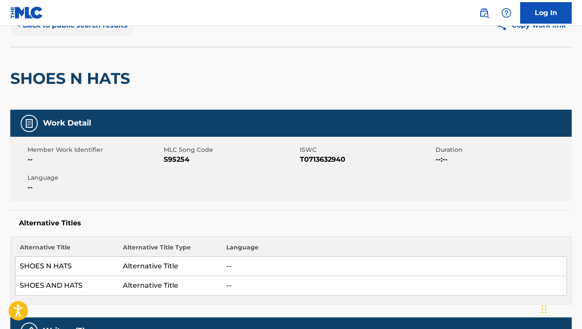
click at [111, 31] on button "< Back to public search results" at bounding box center [71, 25] width 123 height 21
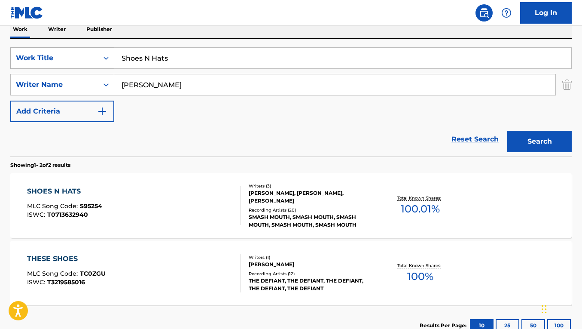
drag, startPoint x: 182, startPoint y: 57, endPoint x: 101, endPoint y: 50, distance: 81.9
click at [101, 50] on div "SearchWithCriteriacbd5c10b-f392-451f-b608-95b9df4ce5e9 Work Title Shoes N Hats" at bounding box center [290, 57] width 561 height 21
paste input "ister Psychic"
type input "Sister Psychic"
click at [507, 131] on button "Search" at bounding box center [539, 141] width 64 height 21
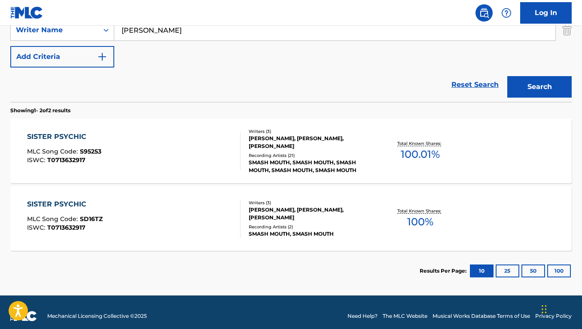
scroll to position [205, 0]
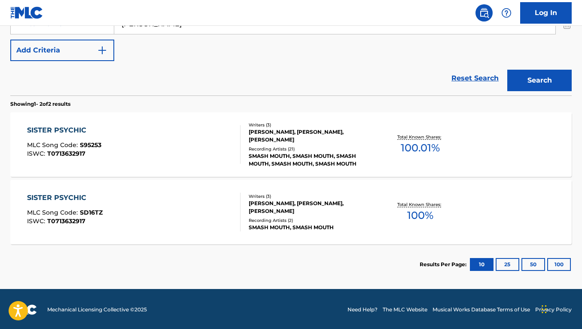
click at [191, 154] on div "SISTER PSYCHIC MLC Song Code : S95253 ISWC : T0713632917" at bounding box center [133, 144] width 213 height 39
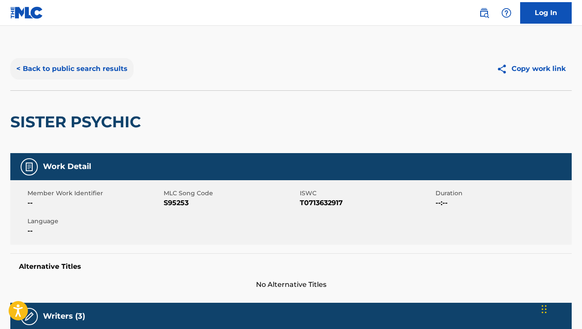
click at [95, 70] on button "< Back to public search results" at bounding box center [71, 68] width 123 height 21
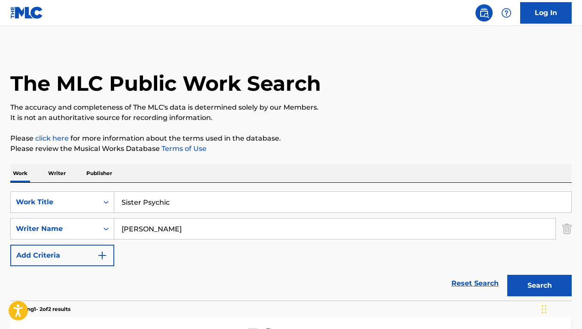
scroll to position [157, 0]
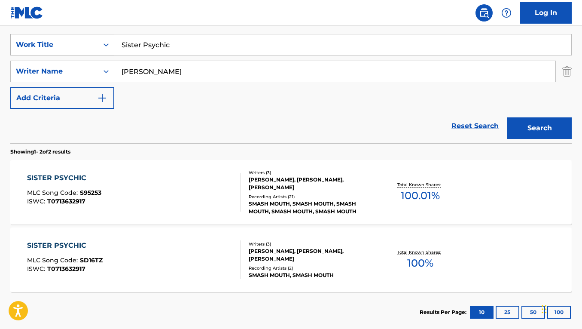
drag, startPoint x: 180, startPoint y: 43, endPoint x: 108, endPoint y: 37, distance: 72.4
click at [108, 37] on div "SearchWithCriteriacbd5c10b-f392-451f-b608-95b9df4ce5e9 Work Title Sister Psychic" at bounding box center [290, 44] width 561 height 21
paste input "toned"
type input "Stoned"
click at [507, 117] on button "Search" at bounding box center [539, 127] width 64 height 21
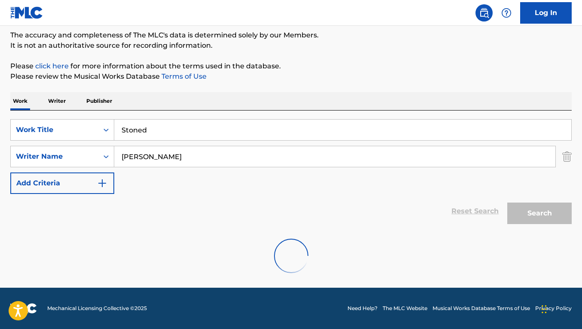
scroll to position [139, 0]
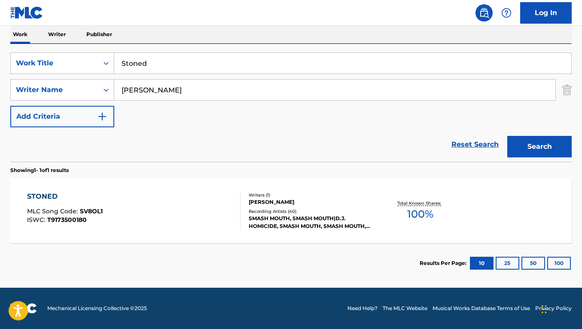
click at [223, 185] on div "STONED MLC Song Code : SV8OL1 ISWC : T9173500180 Writers ( 1 ) [PERSON_NAME] Re…" at bounding box center [290, 210] width 561 height 64
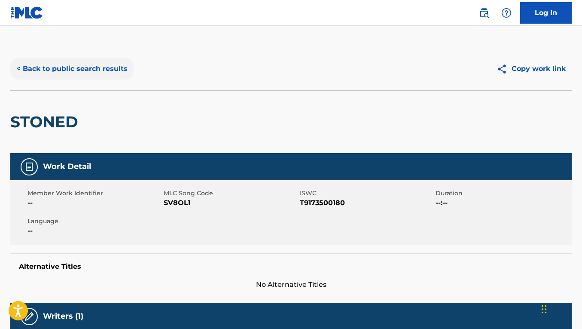
click at [74, 74] on button "< Back to public search results" at bounding box center [71, 68] width 123 height 21
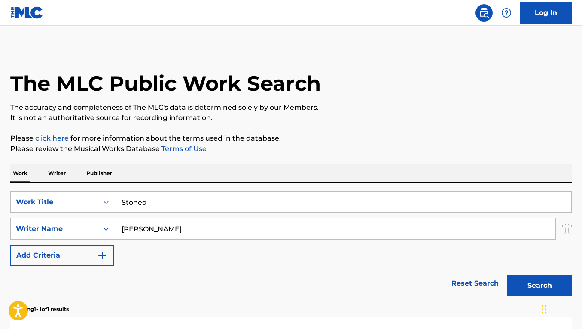
scroll to position [90, 0]
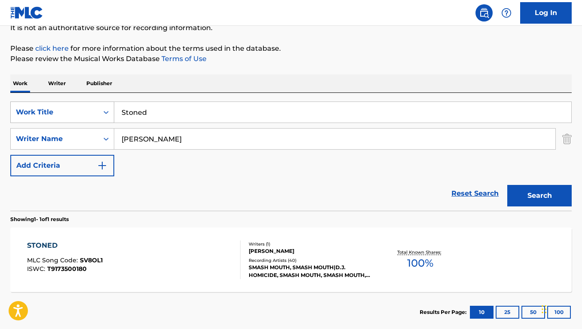
drag, startPoint x: 158, startPoint y: 116, endPoint x: 109, endPoint y: 111, distance: 50.0
click at [109, 111] on div "SearchWithCriteriacbd5c10b-f392-451f-b608-95b9df4ce5e9 Work Title Stoned" at bounding box center [290, 111] width 561 height 21
paste input "The In Set"
type input "The In Set"
click at [507, 185] on button "Search" at bounding box center [539, 195] width 64 height 21
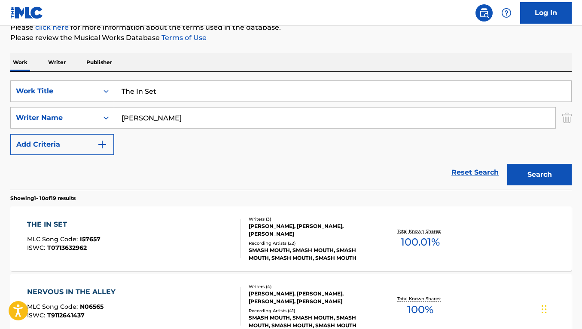
scroll to position [114, 0]
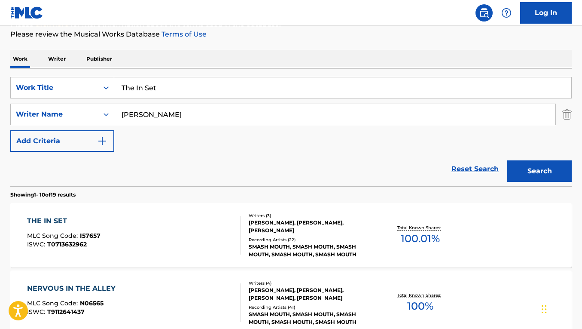
click at [212, 222] on div "THE IN SET MLC Song Code : I57657 ISWC : T0713632962" at bounding box center [133, 235] width 213 height 39
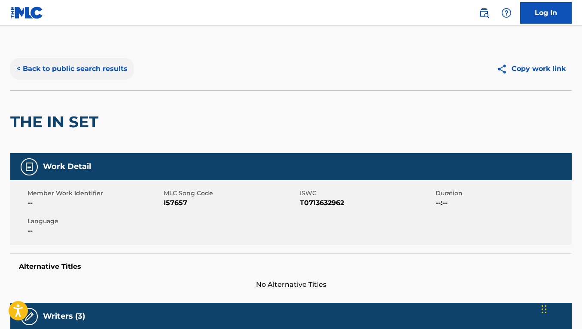
click at [91, 70] on button "< Back to public search results" at bounding box center [71, 68] width 123 height 21
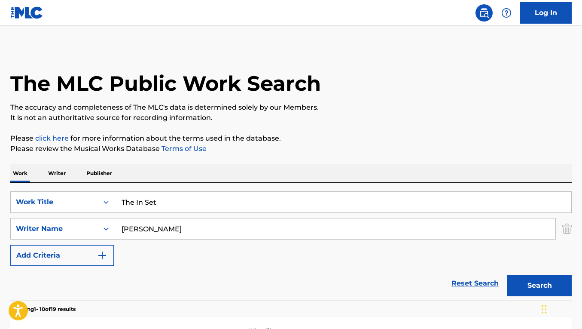
scroll to position [114, 0]
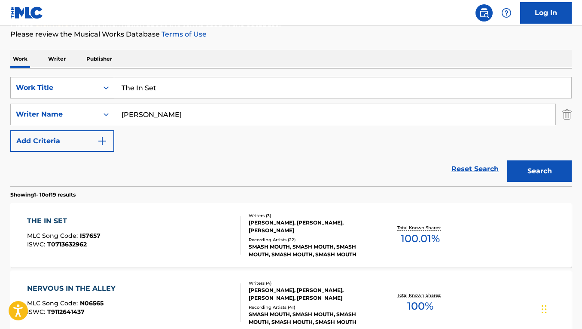
drag, startPoint x: 172, startPoint y: 87, endPoint x: 86, endPoint y: 87, distance: 85.9
click at [86, 87] on div "SearchWithCriteriacbd5c10b-f392-451f-b608-95b9df4ce5e9 Work Title The In Set" at bounding box center [290, 87] width 561 height 21
paste input "n The Morning Comes"
type input "Then The Morning Comes"
click at [507, 160] on button "Search" at bounding box center [539, 170] width 64 height 21
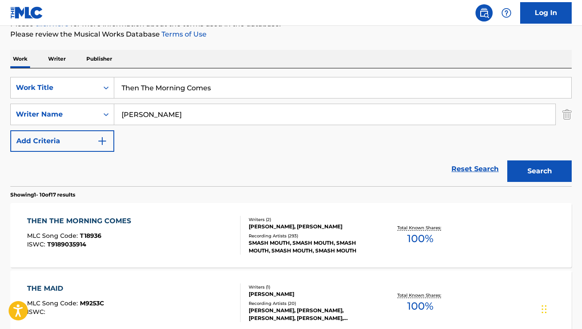
scroll to position [145, 0]
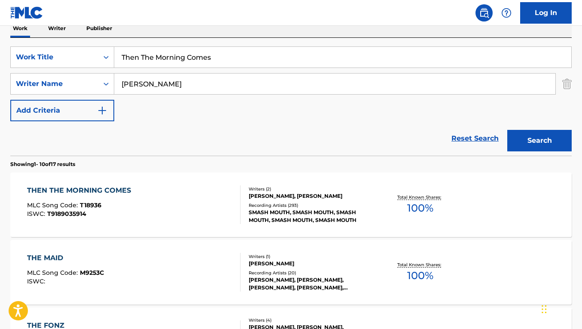
click at [173, 201] on div "THEN THE MORNING COMES MLC Song Code : T18936 ISWC : T9189035914" at bounding box center [133, 204] width 213 height 39
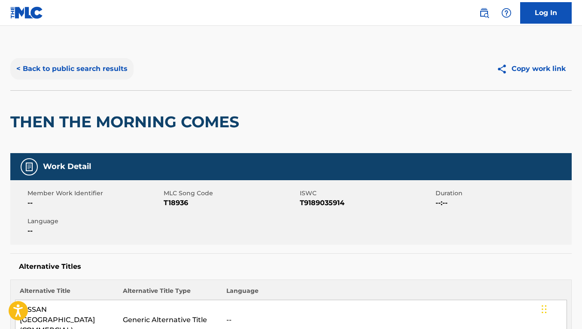
click at [90, 72] on button "< Back to public search results" at bounding box center [71, 68] width 123 height 21
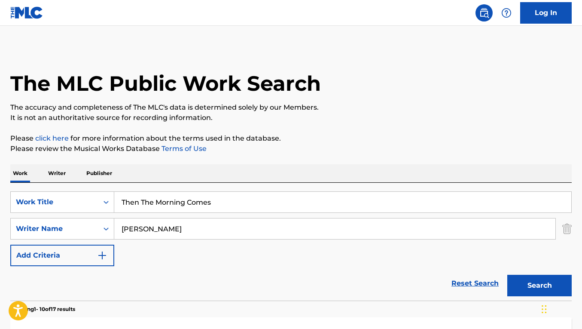
scroll to position [145, 0]
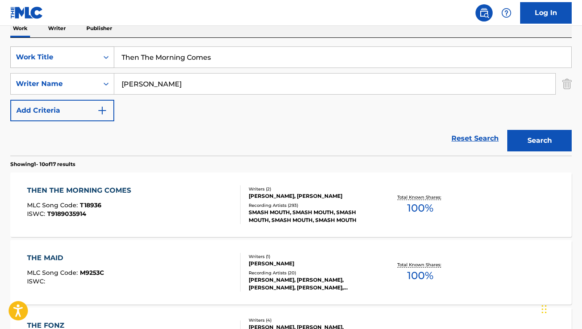
drag, startPoint x: 225, startPoint y: 57, endPoint x: 83, endPoint y: 57, distance: 141.7
click at [83, 57] on div "SearchWithCriteriacbd5c10b-f392-451f-b608-95b9df4ce5e9 Work Title Then The Morn…" at bounding box center [290, 56] width 561 height 21
paste input "Waste"
type input "Waste"
click at [507, 130] on button "Search" at bounding box center [539, 140] width 64 height 21
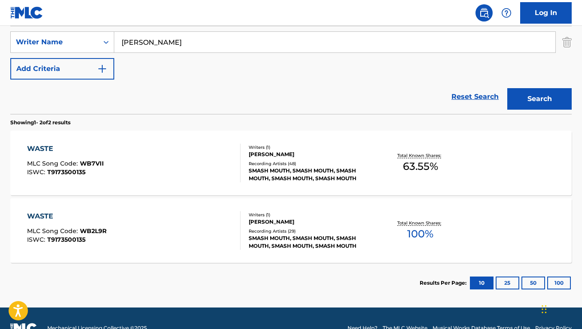
scroll to position [191, 0]
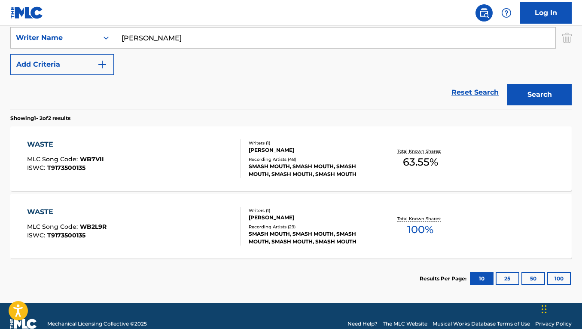
click at [214, 230] on div "WASTE MLC Song Code : WB2L9R ISWC : T9173500135" at bounding box center [133, 226] width 213 height 39
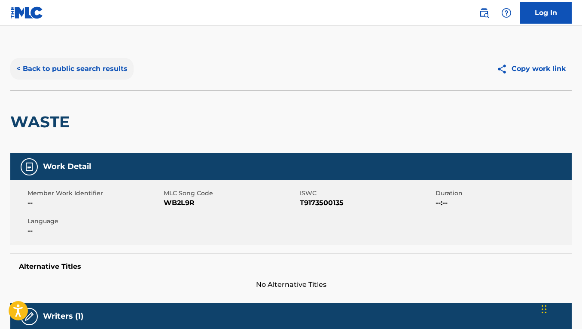
click at [67, 73] on button "< Back to public search results" at bounding box center [71, 68] width 123 height 21
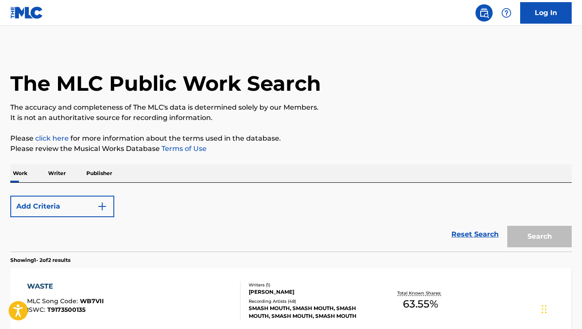
scroll to position [157, 0]
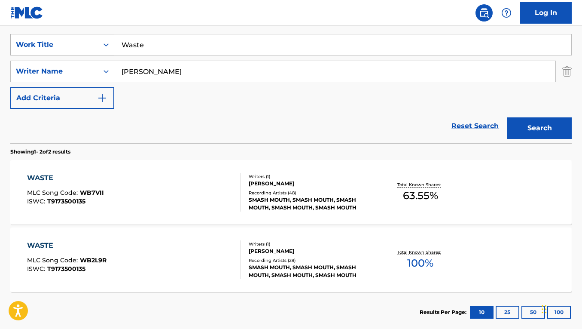
drag, startPoint x: 164, startPoint y: 45, endPoint x: 110, endPoint y: 40, distance: 54.0
click at [110, 40] on div "SearchWithCriteriacbd5c10b-f392-451f-b608-95b9df4ce5e9 Work Title Waste" at bounding box center [290, 44] width 561 height 21
paste input "ho’s There"
type input "Who’s There"
click at [507, 117] on button "Search" at bounding box center [539, 127] width 64 height 21
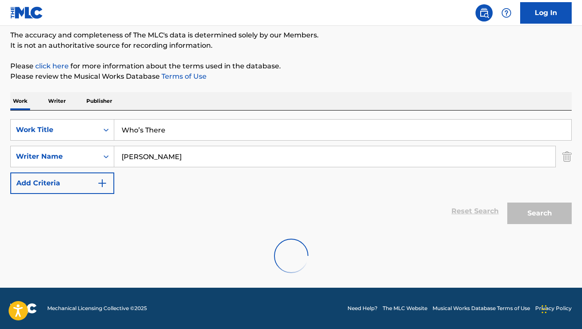
scroll to position [139, 0]
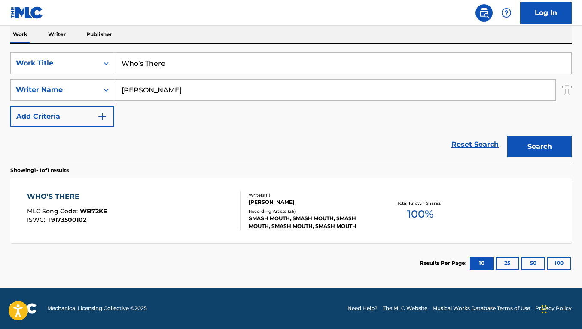
click at [193, 232] on div "WHO'S THERE MLC Song Code : WB72KE ISWC : T9173500102 Writers ( 1 ) [PERSON_NAM…" at bounding box center [290, 210] width 561 height 64
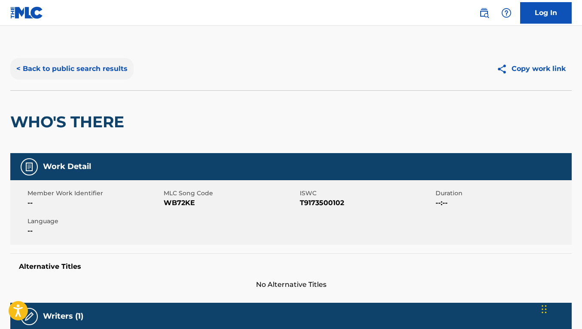
click at [71, 74] on button "< Back to public search results" at bounding box center [71, 68] width 123 height 21
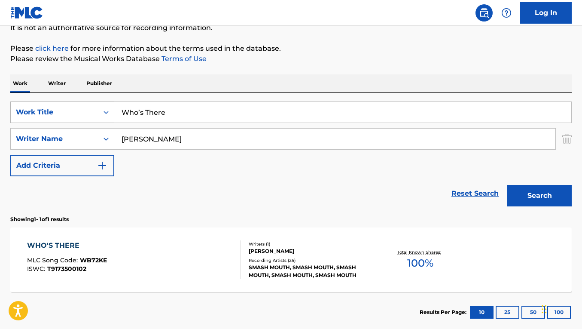
drag, startPoint x: 173, startPoint y: 114, endPoint x: 97, endPoint y: 113, distance: 75.6
click at [97, 113] on div "SearchWithCriteriacbd5c10b-f392-451f-b608-95b9df4ce5e9 Work Title Who’s There" at bounding box center [290, 111] width 561 height 21
paste input "Your Man"
type input "Your Man"
click at [507, 185] on button "Search" at bounding box center [539, 195] width 64 height 21
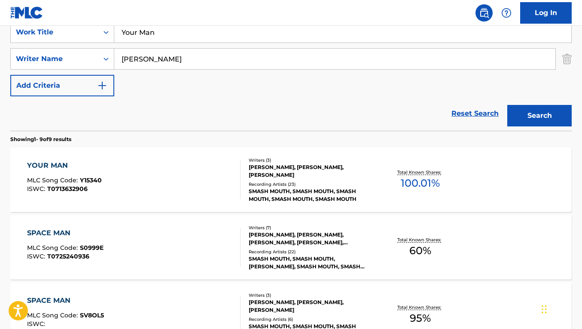
scroll to position [208, 0]
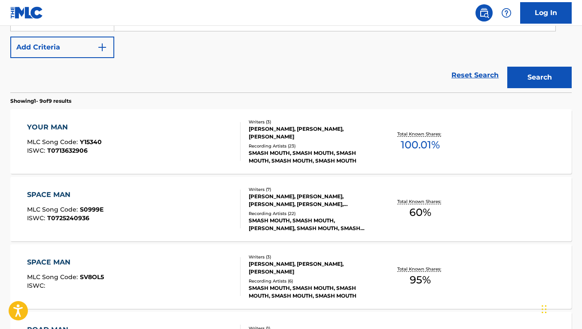
click at [216, 155] on div "YOUR MAN MLC Song Code : Y15340 ISWC : T0713632906" at bounding box center [133, 141] width 213 height 39
